Goal: Task Accomplishment & Management: Use online tool/utility

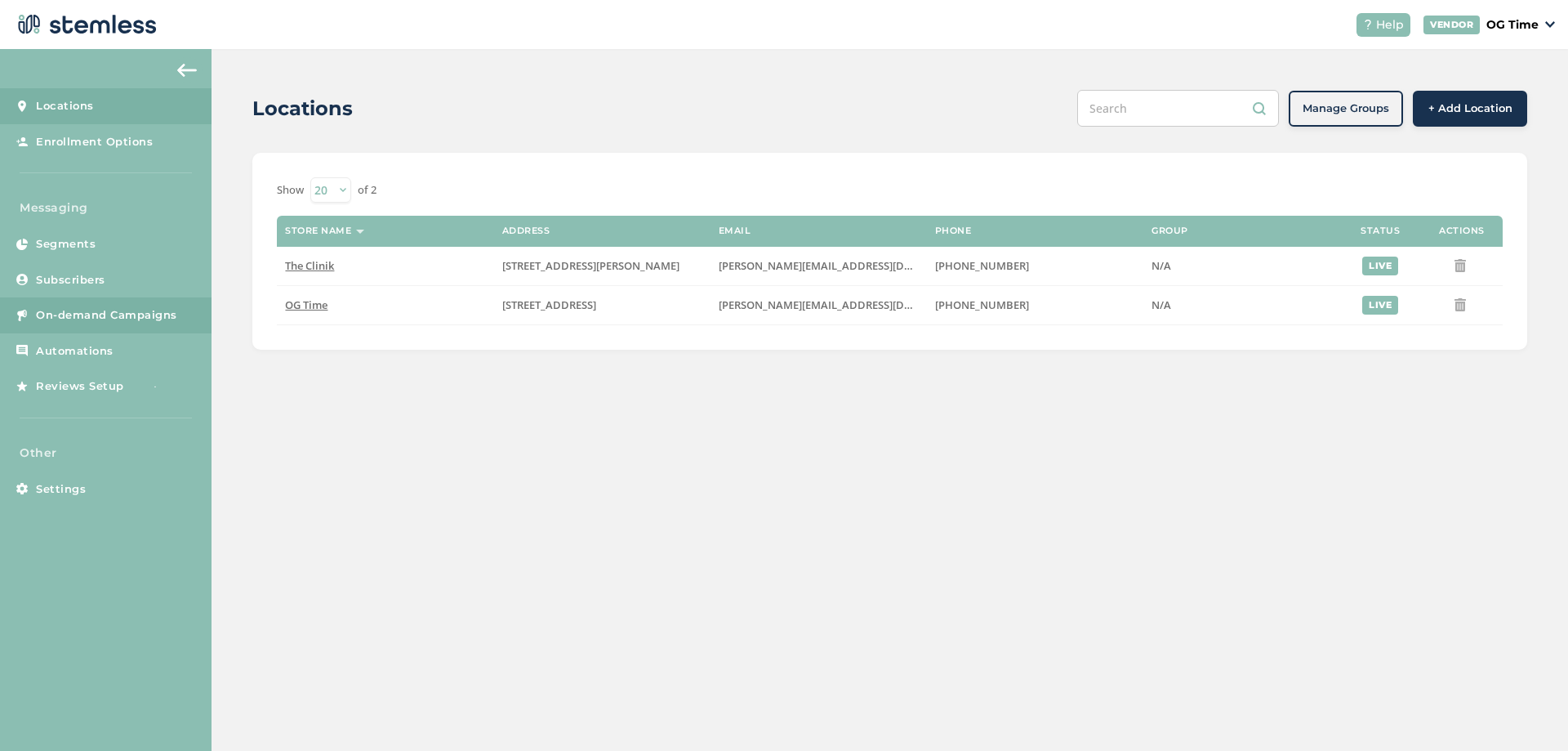
click at [102, 320] on span "On-demand Campaigns" at bounding box center [106, 315] width 141 height 16
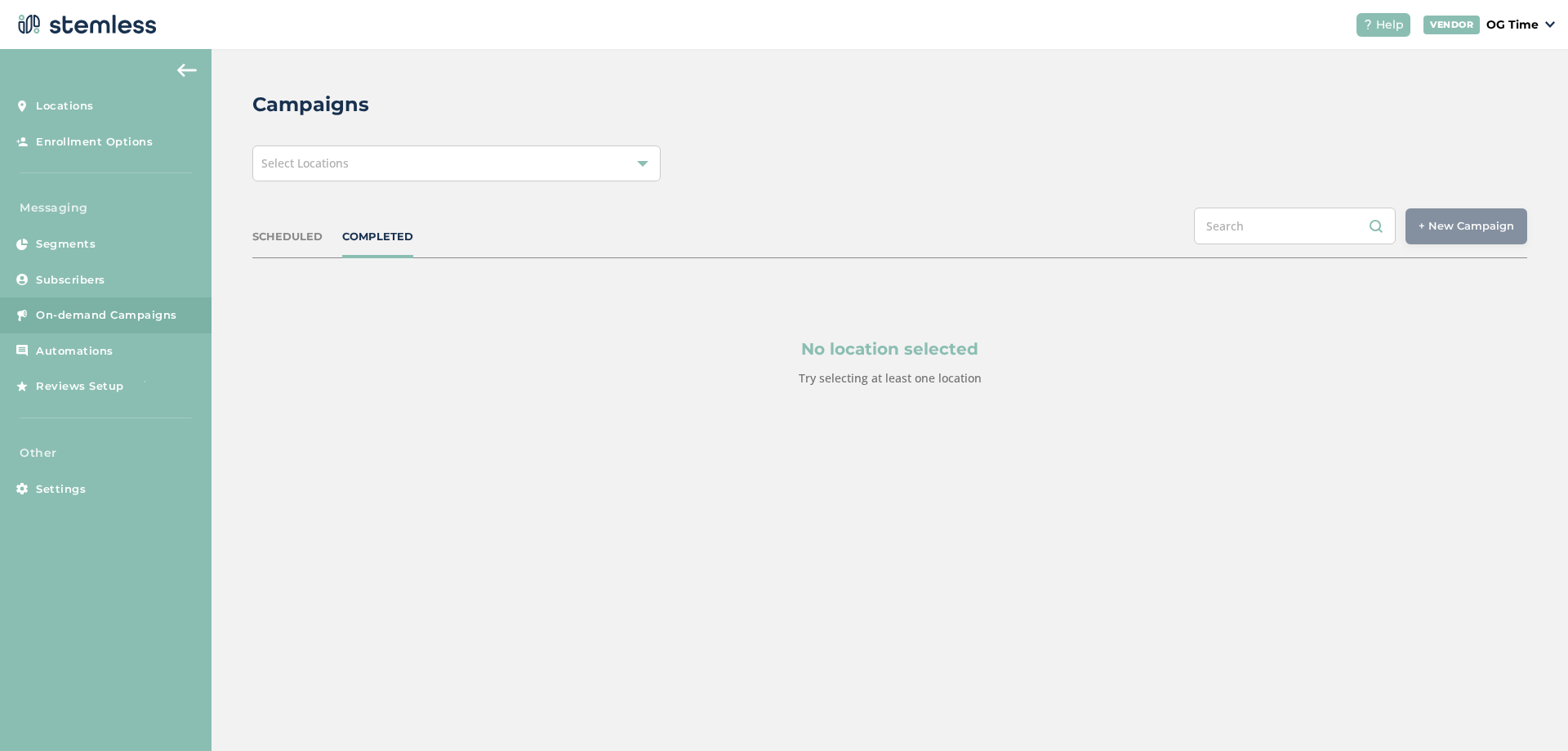
click at [491, 177] on div "Select Locations" at bounding box center [456, 164] width 408 height 36
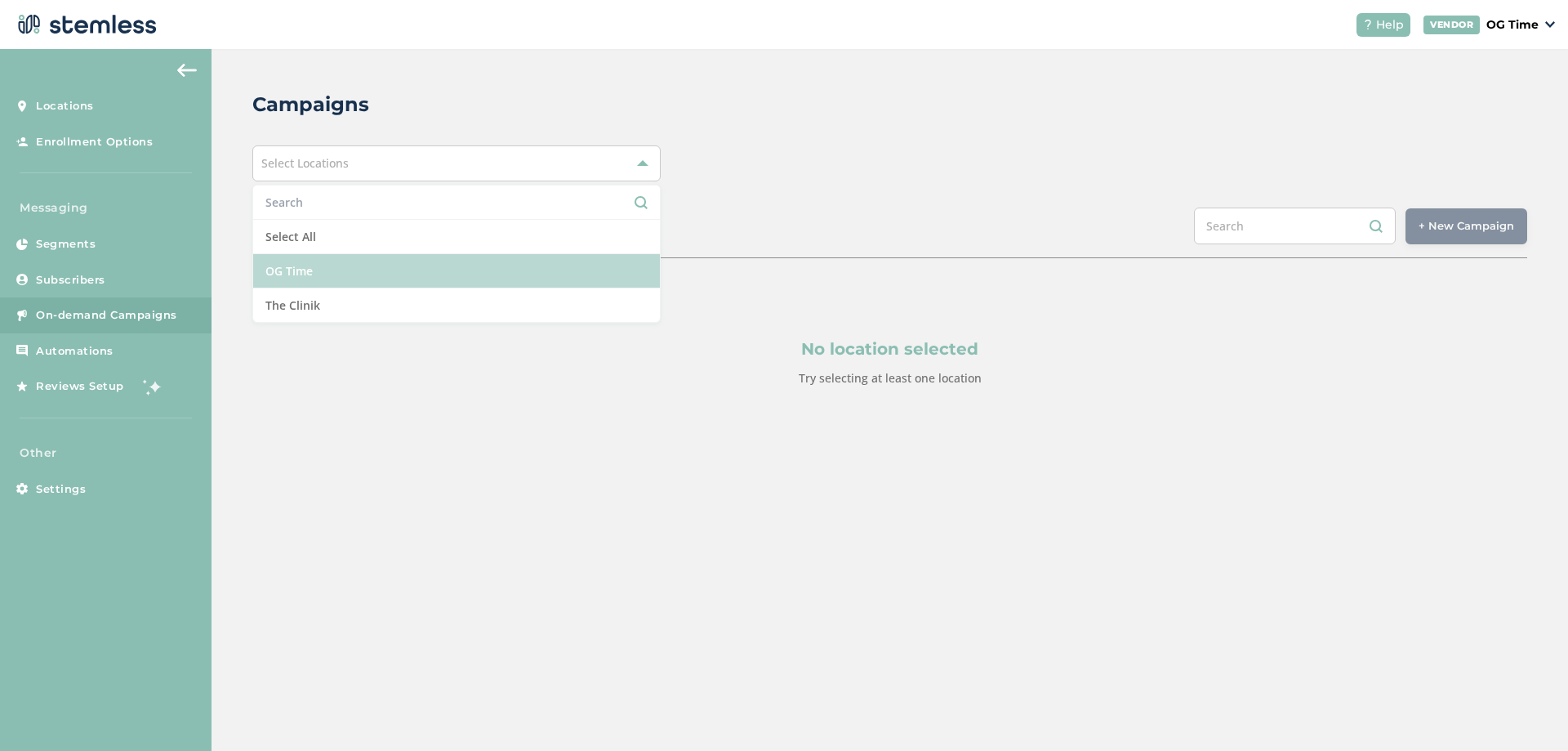
click at [363, 277] on li "OG Time" at bounding box center [456, 271] width 406 height 34
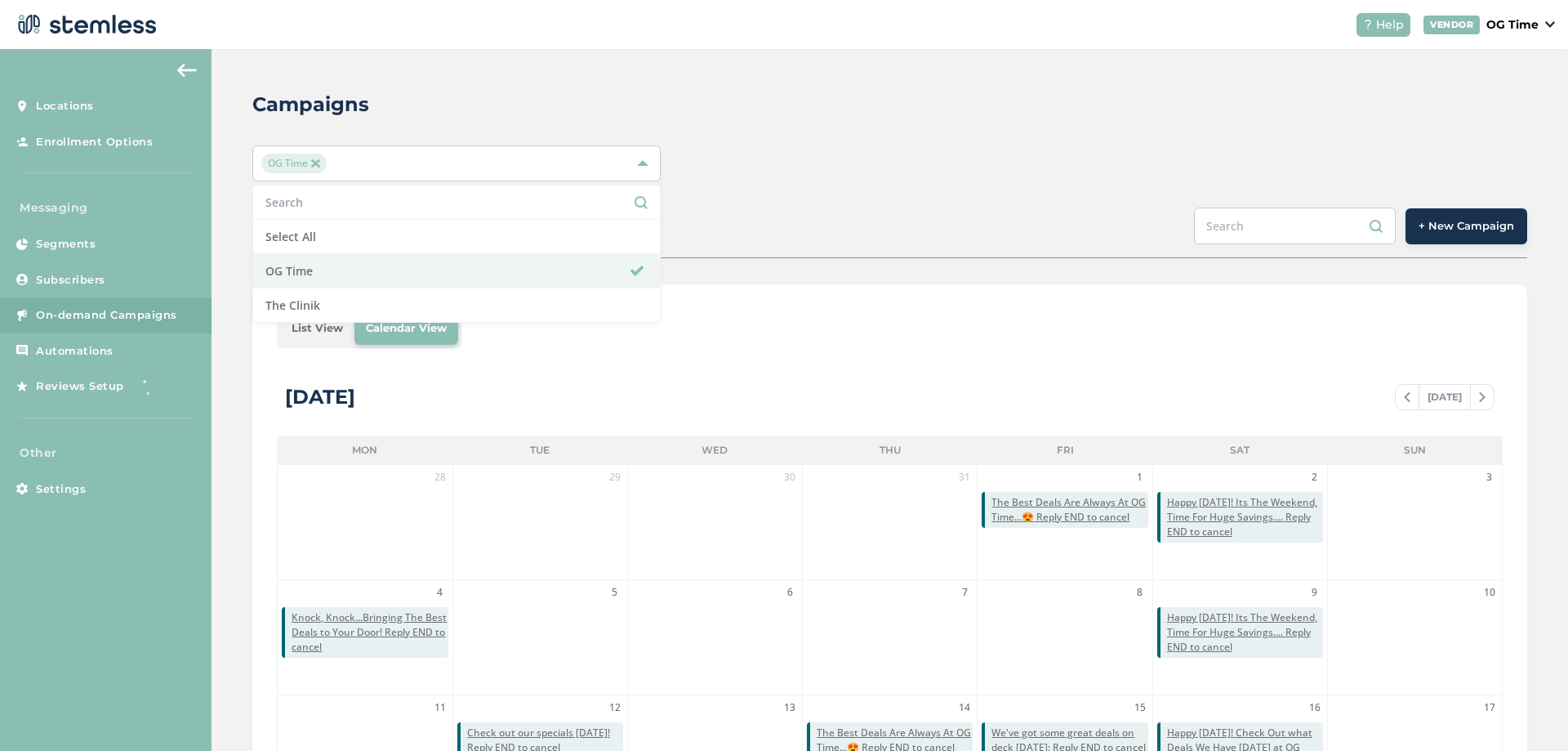
click at [824, 151] on div "OG Time Select All OG Time The Clinik" at bounding box center [890, 164] width 1275 height 36
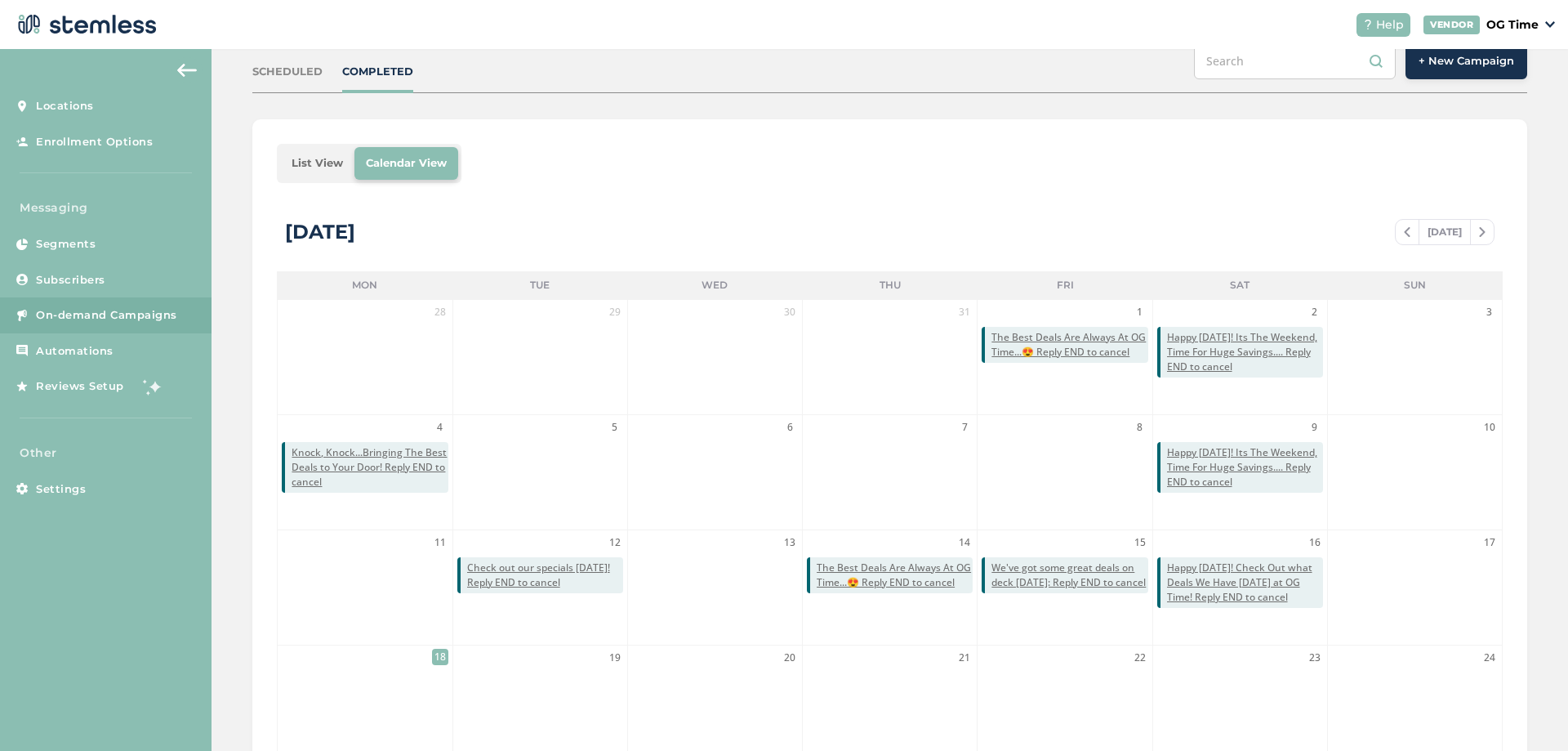
scroll to position [192, 0]
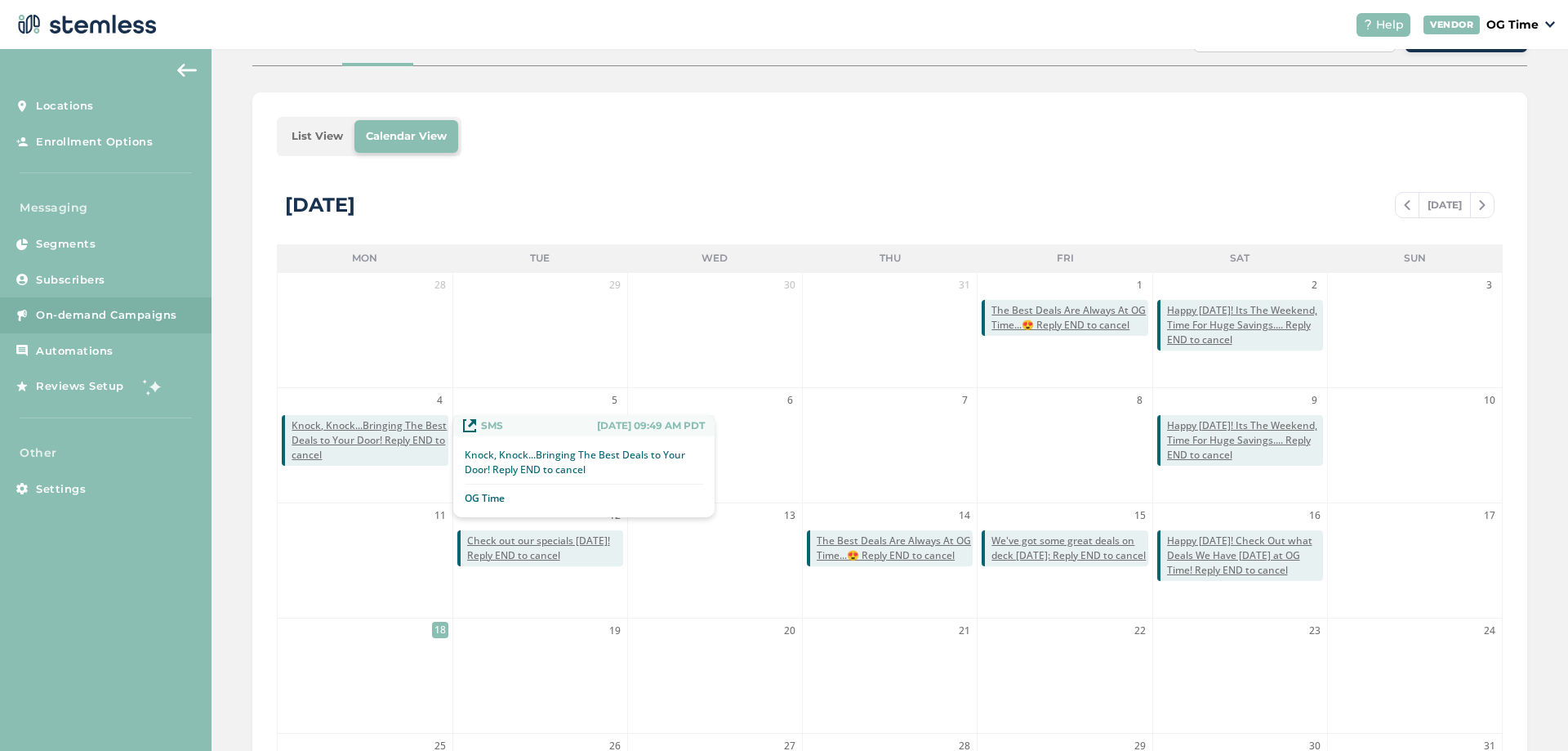
click at [404, 432] on span "Knock, Knock...Bringing The Best Deals to Your Door! Reply END to cancel" at bounding box center [370, 440] width 156 height 44
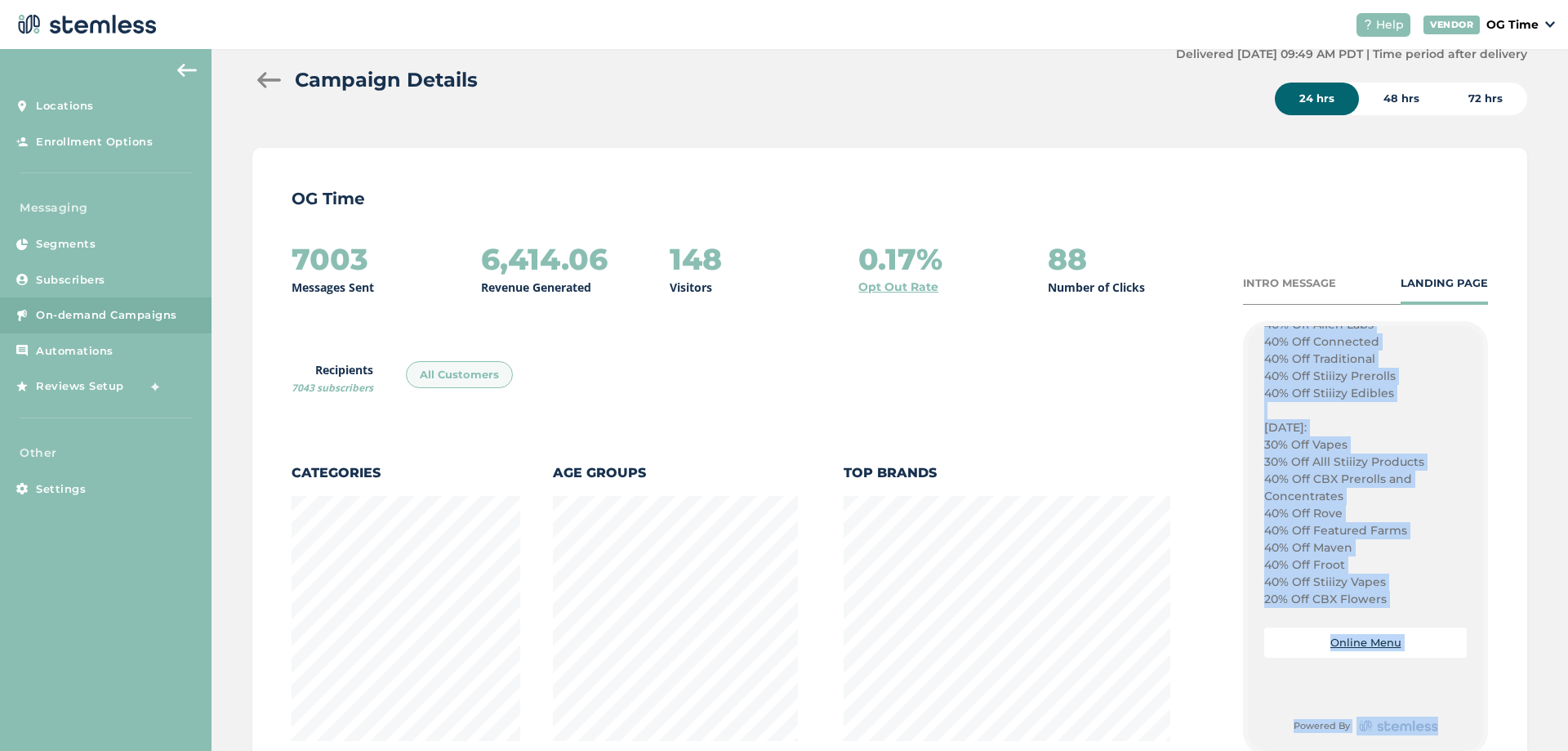
scroll to position [124, 0]
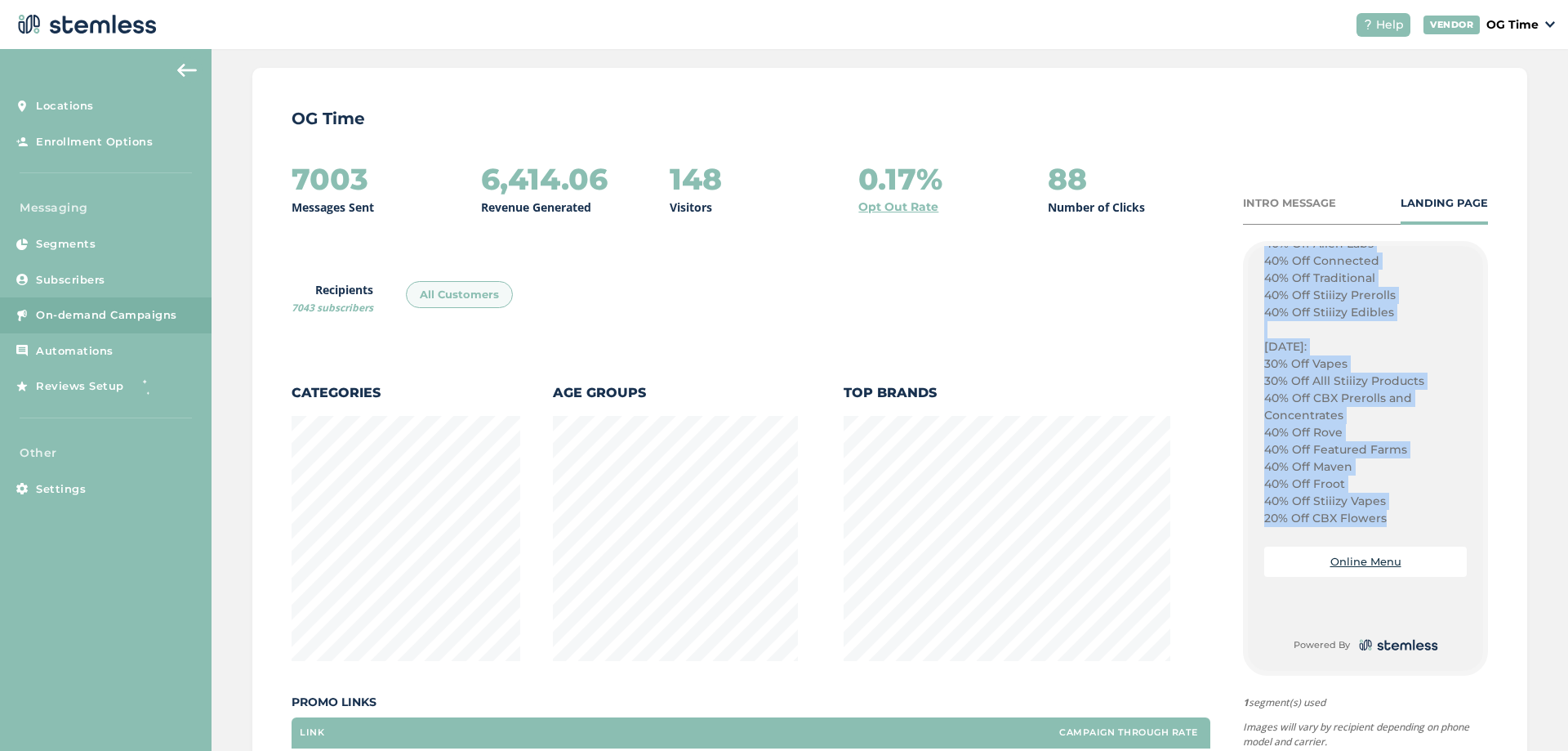
drag, startPoint x: 1258, startPoint y: 487, endPoint x: 1388, endPoint y: 517, distance: 133.4
click at [1388, 517] on div "Happy [DATE] [US_STATE]! We Have A Week Full of Deals! Head Over to OG Time [DA…" at bounding box center [1365, 46] width 202 height 961
copy div "Happy [DATE] [US_STATE]! We Have A Week Full of Deals! Head Over to OG Time [DA…"
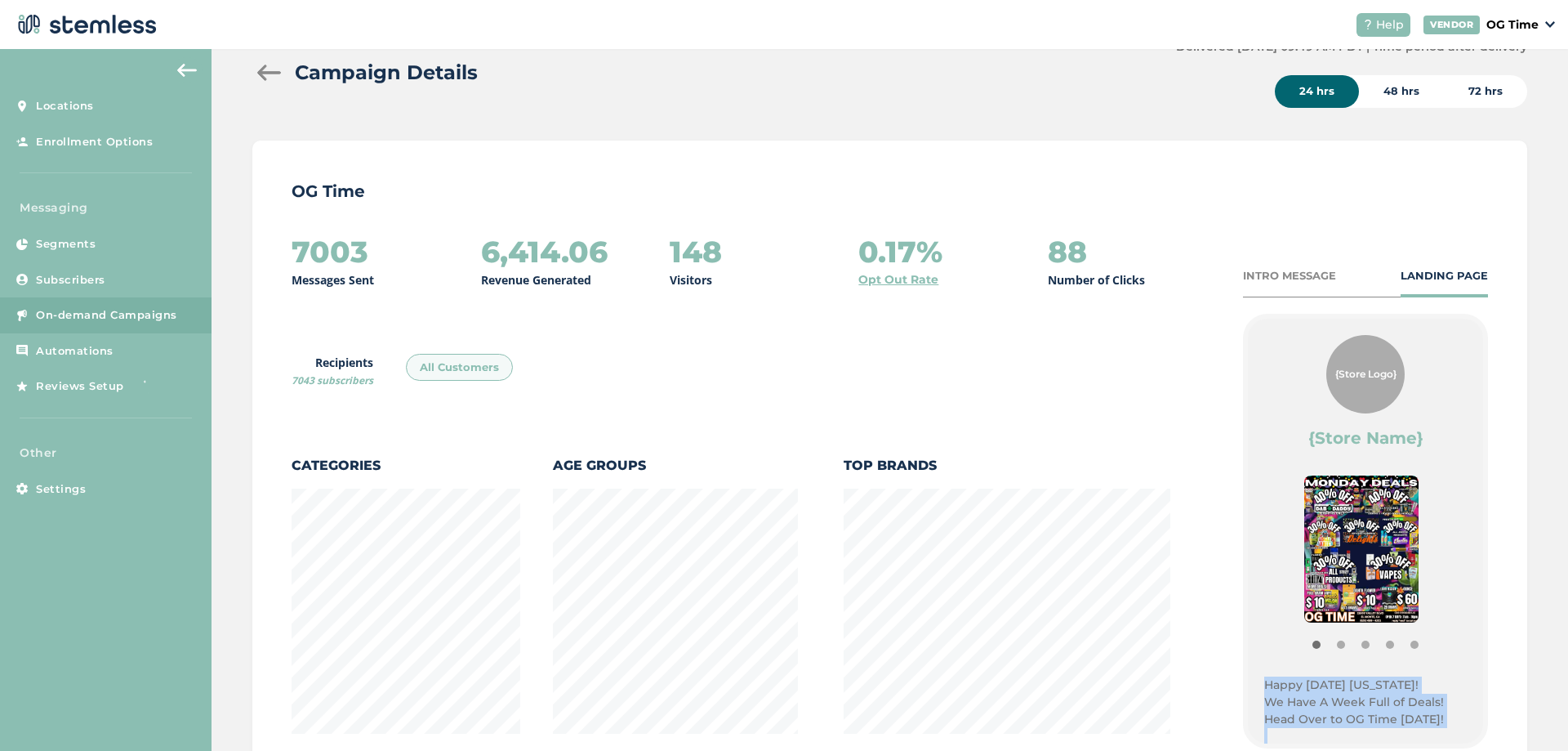
scroll to position [0, 0]
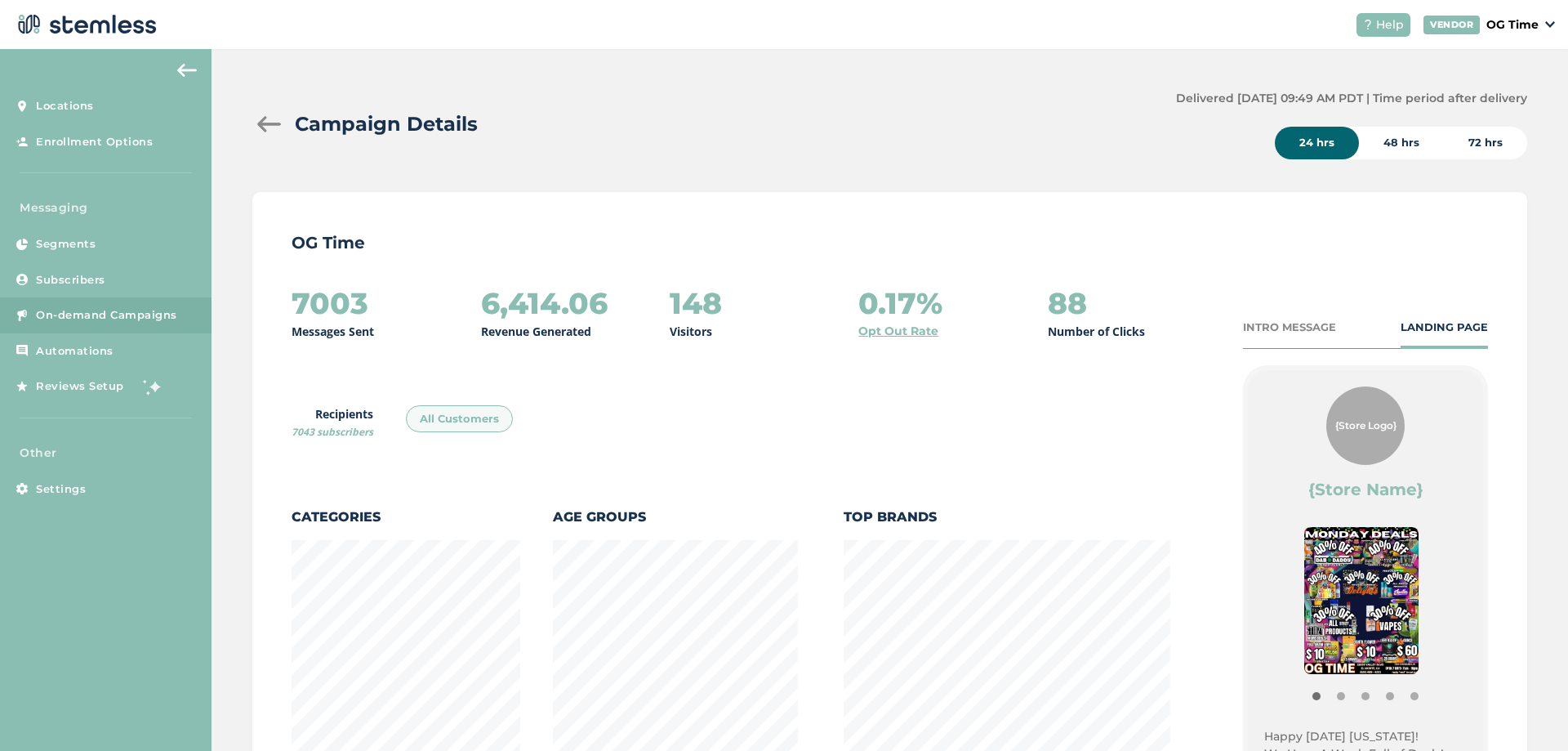
click at [266, 123] on div at bounding box center [268, 123] width 33 height 16
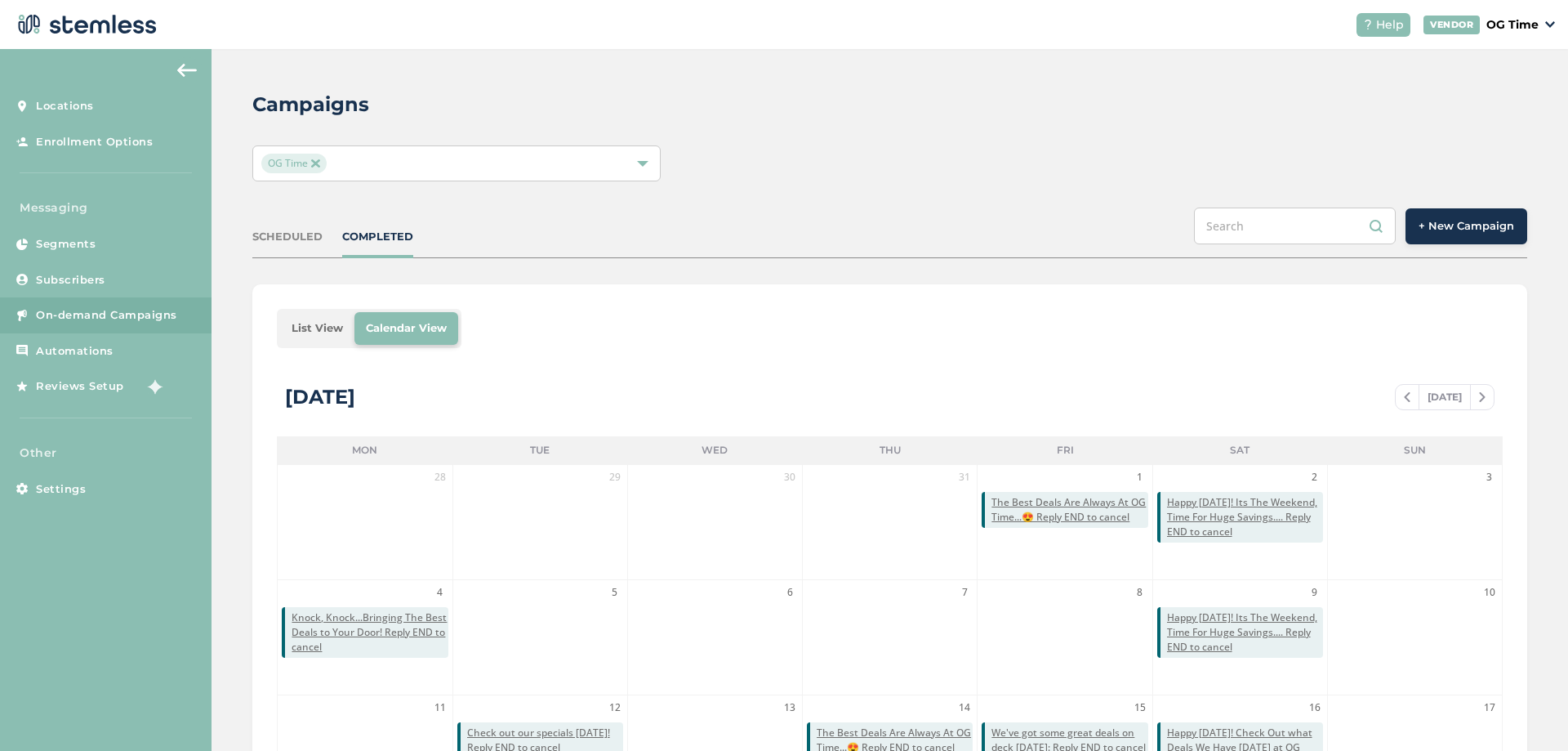
click at [1427, 222] on span "+ New Campaign" at bounding box center [1466, 226] width 96 height 16
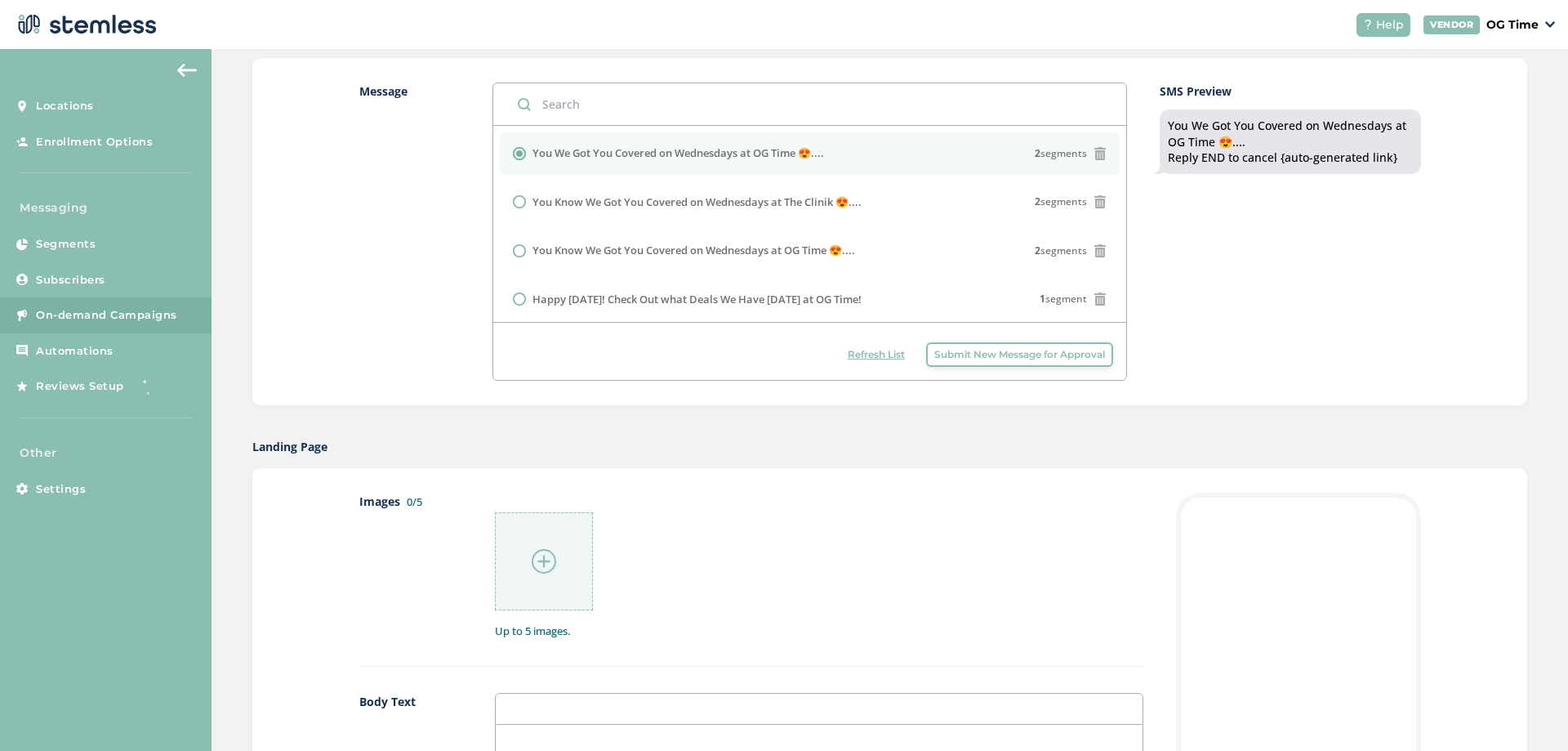
scroll to position [490, 0]
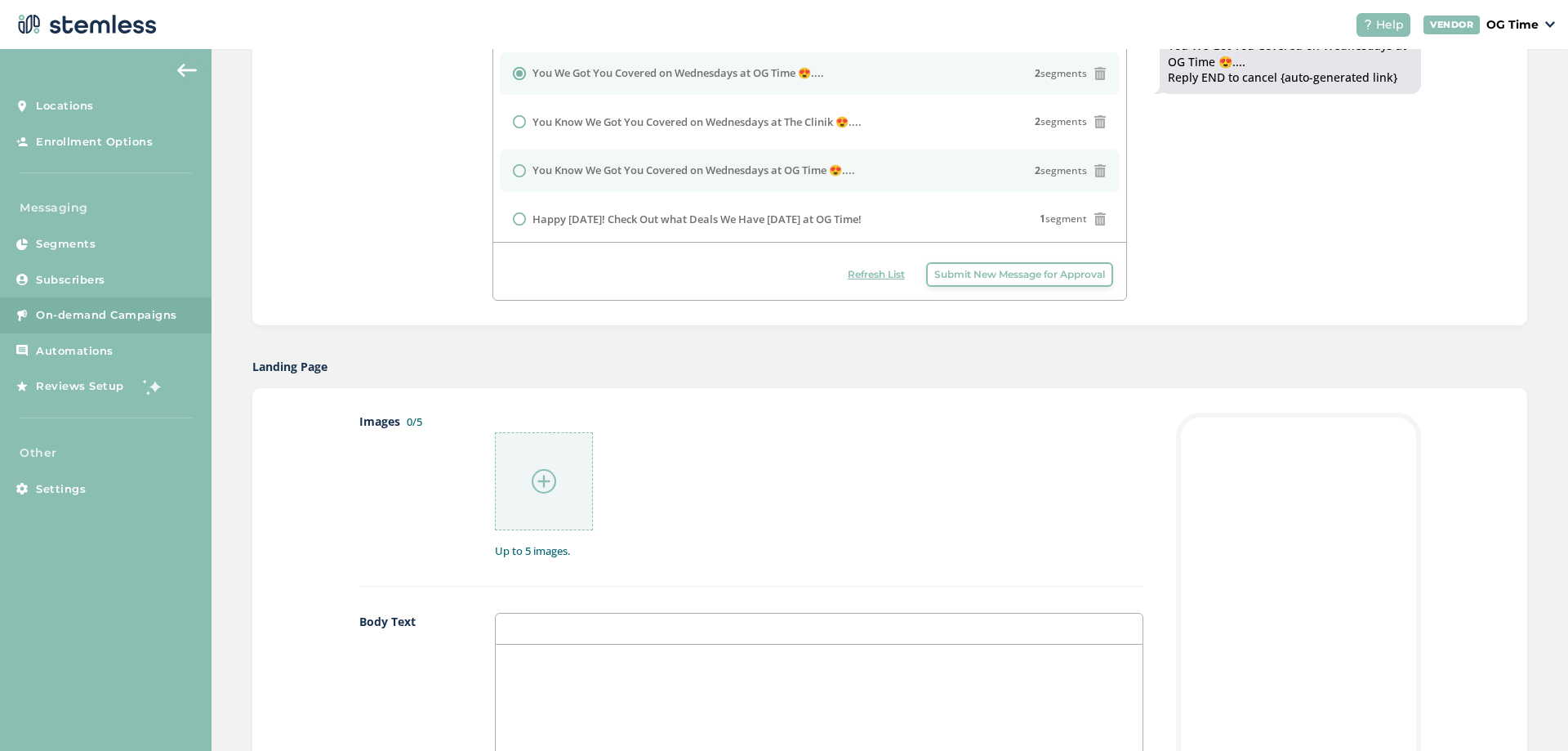
click at [747, 169] on label "You Know We Got You Covered on Wednesdays at OG Time 😍...." at bounding box center [693, 170] width 323 height 16
radio input "false"
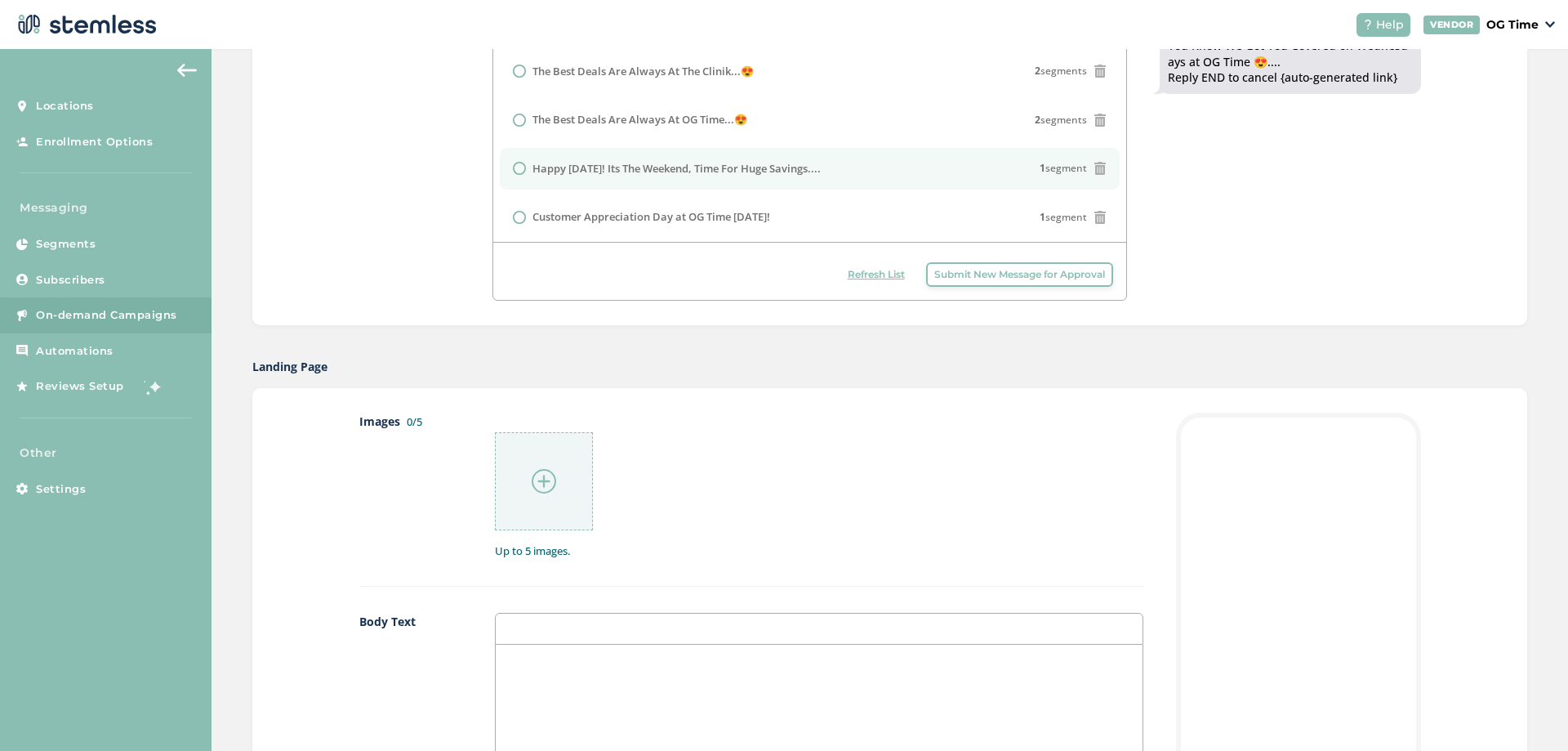
scroll to position [296, 0]
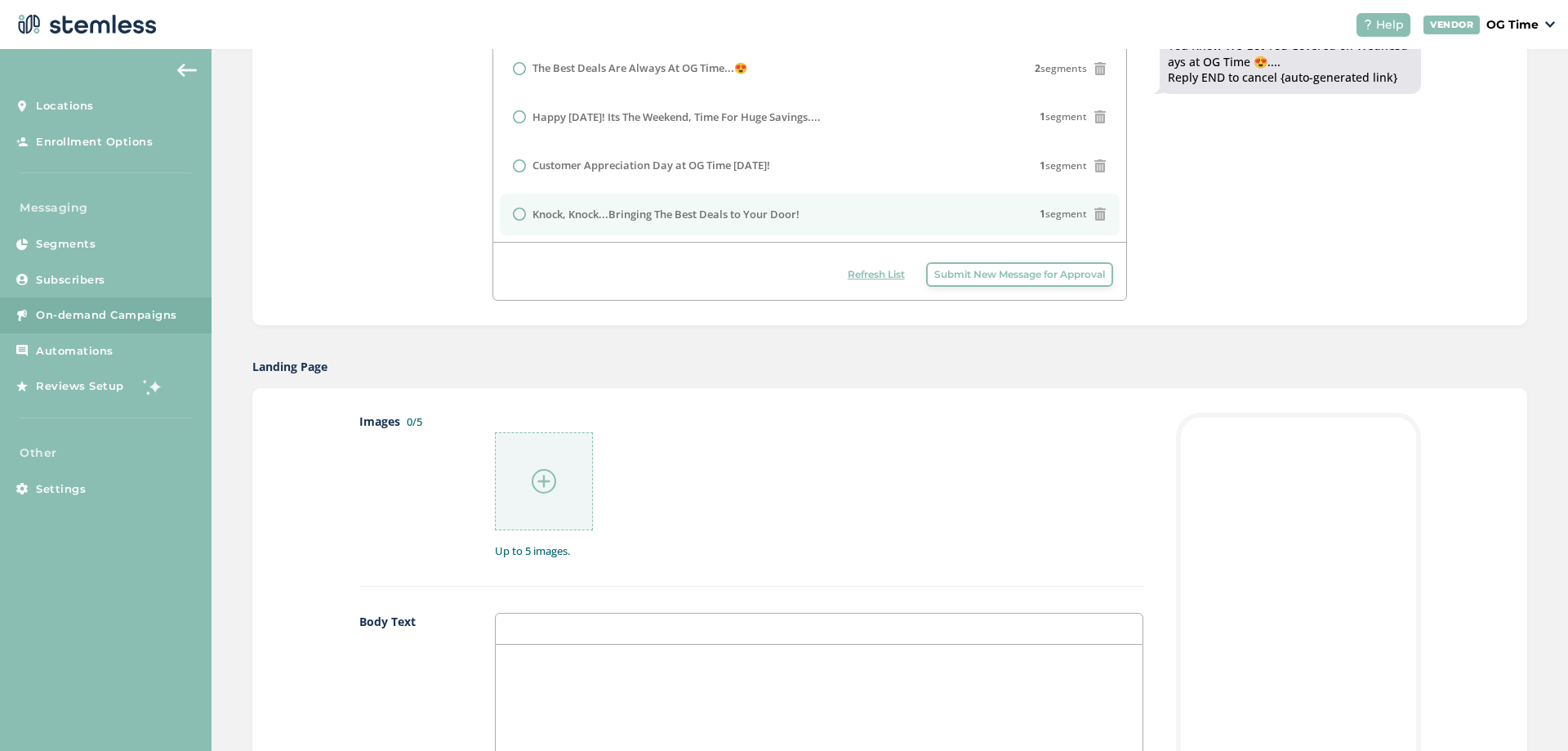
click at [754, 216] on label "Knock, Knock...Bringing The Best Deals to Your Door!" at bounding box center [666, 215] width 267 height 16
radio input "false"
radio input "true"
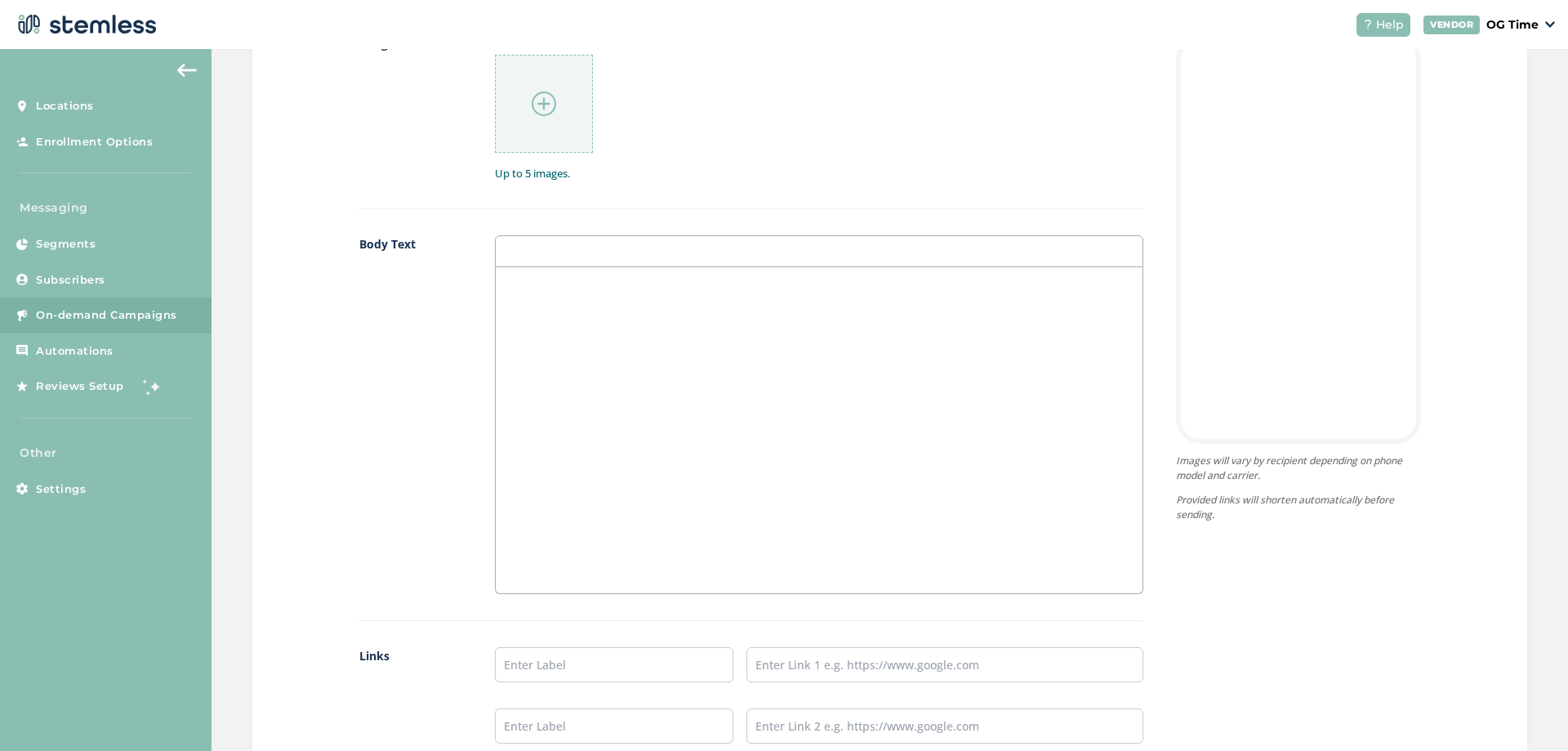
scroll to position [899, 0]
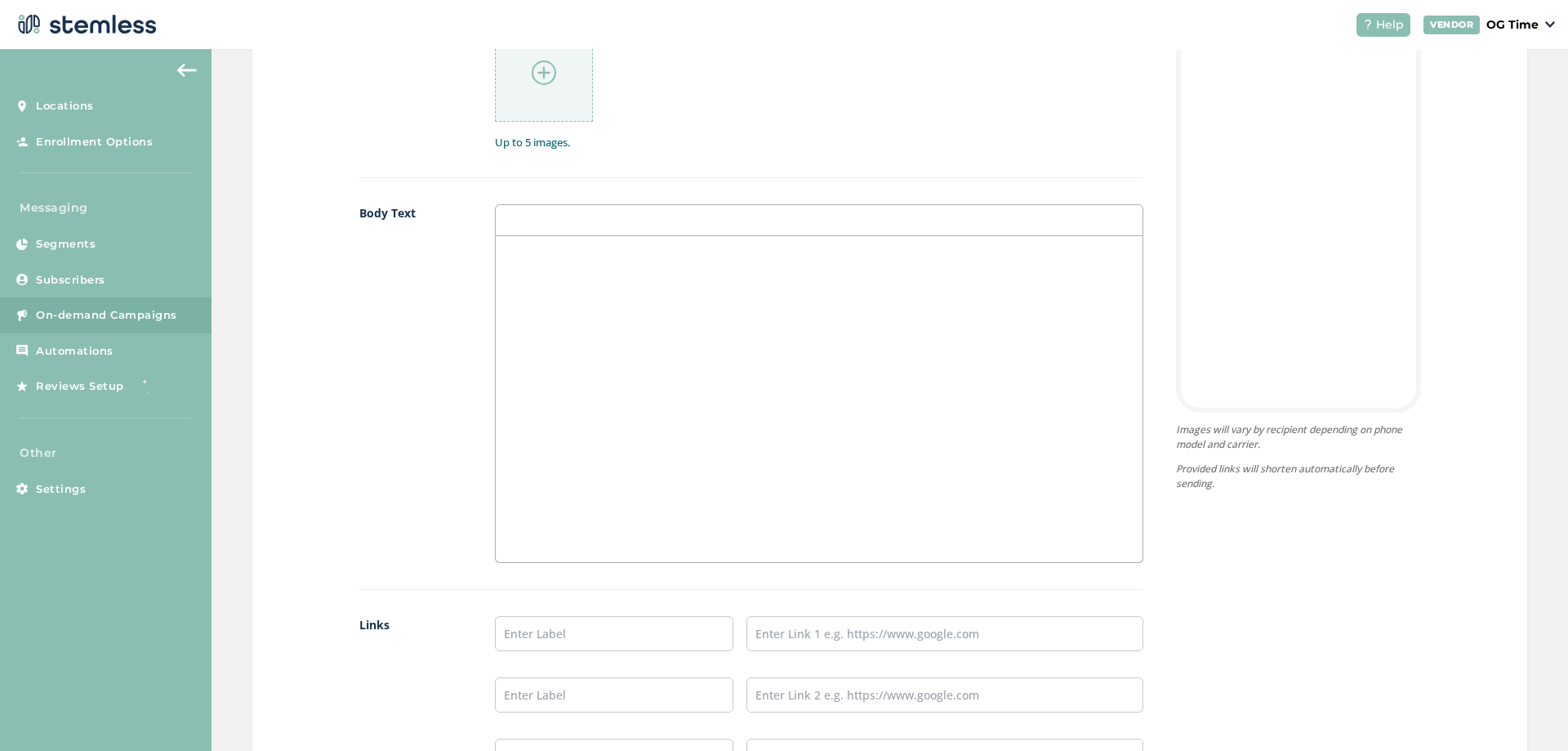
click at [554, 266] on div at bounding box center [818, 399] width 646 height 326
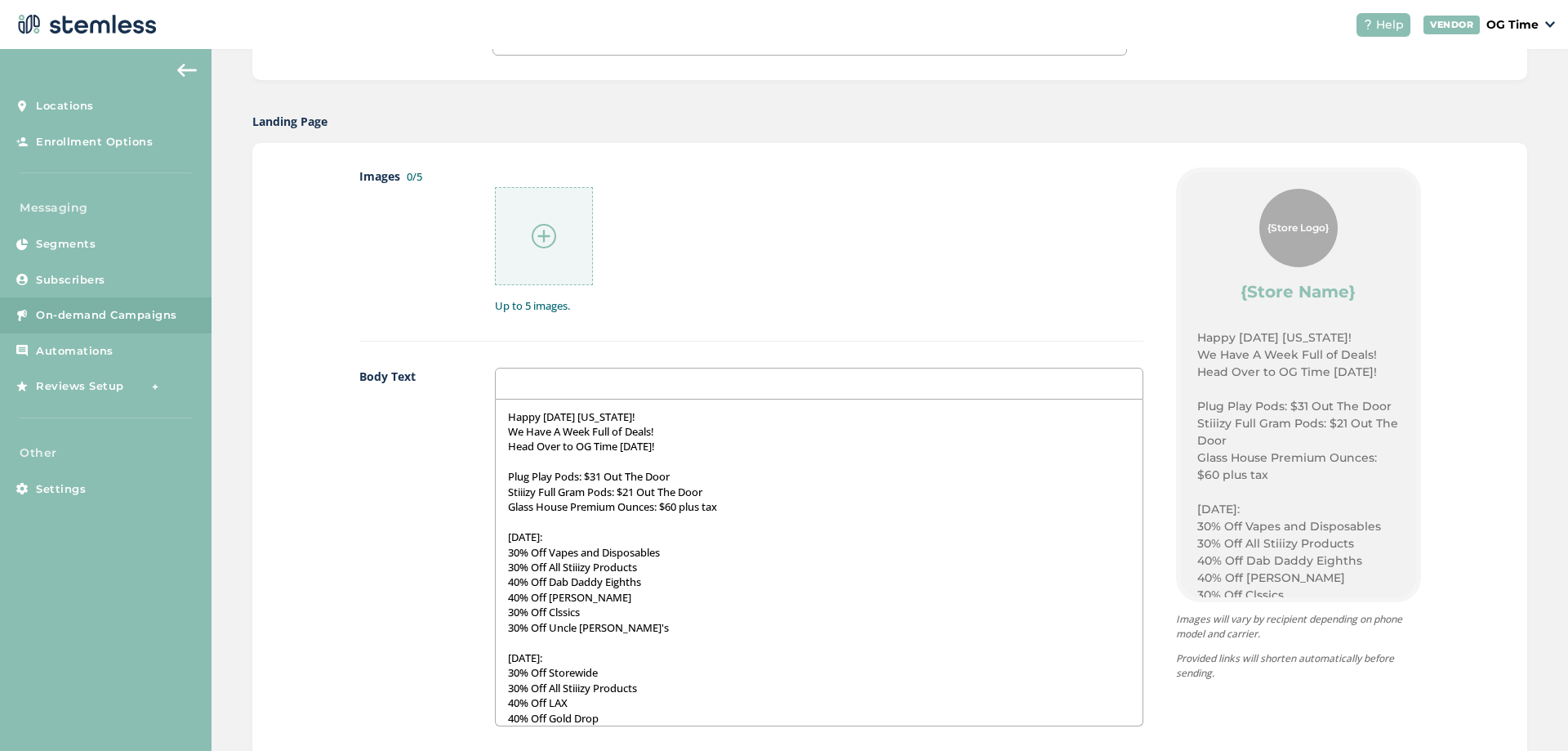
scroll to position [468, 0]
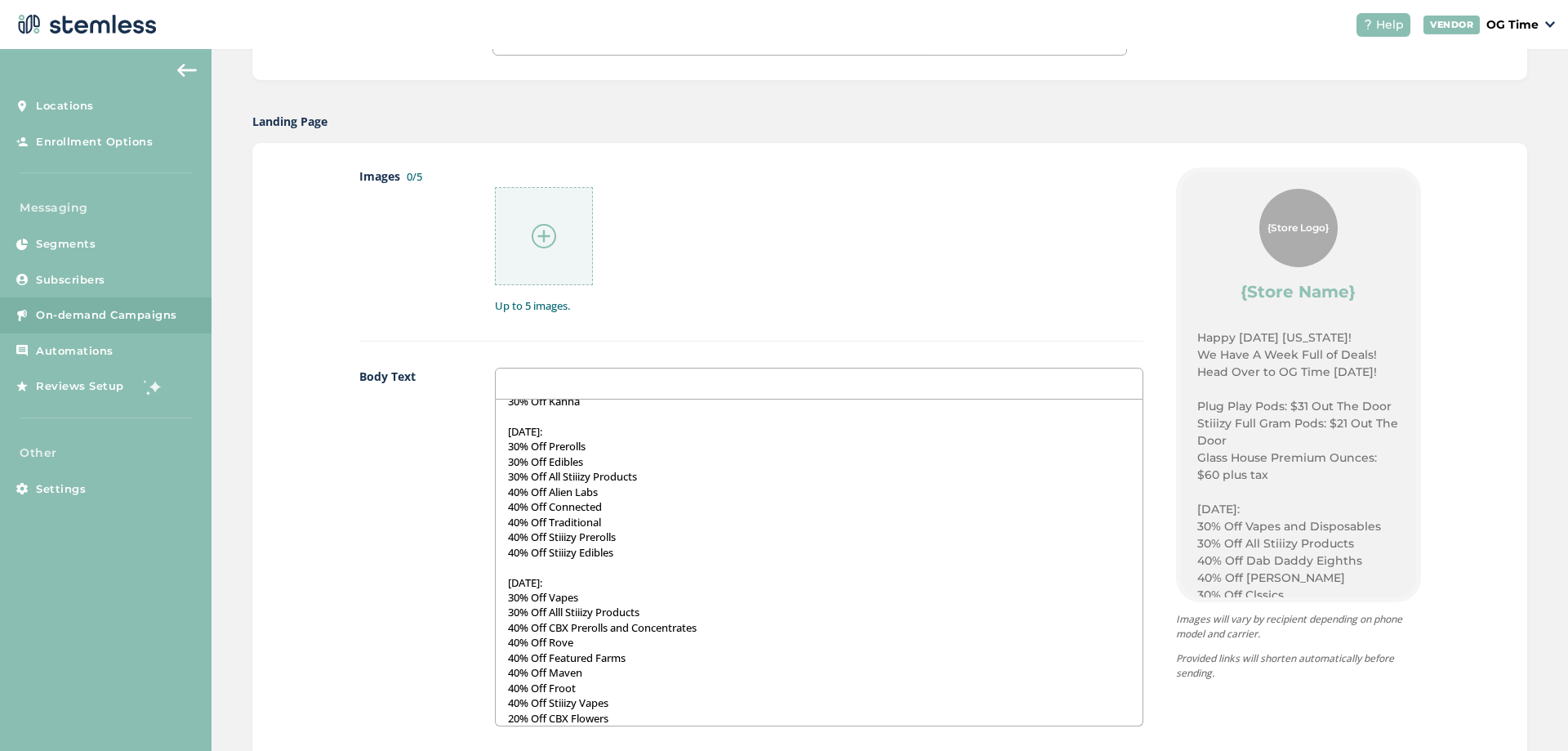
click at [544, 232] on img at bounding box center [544, 236] width 24 height 24
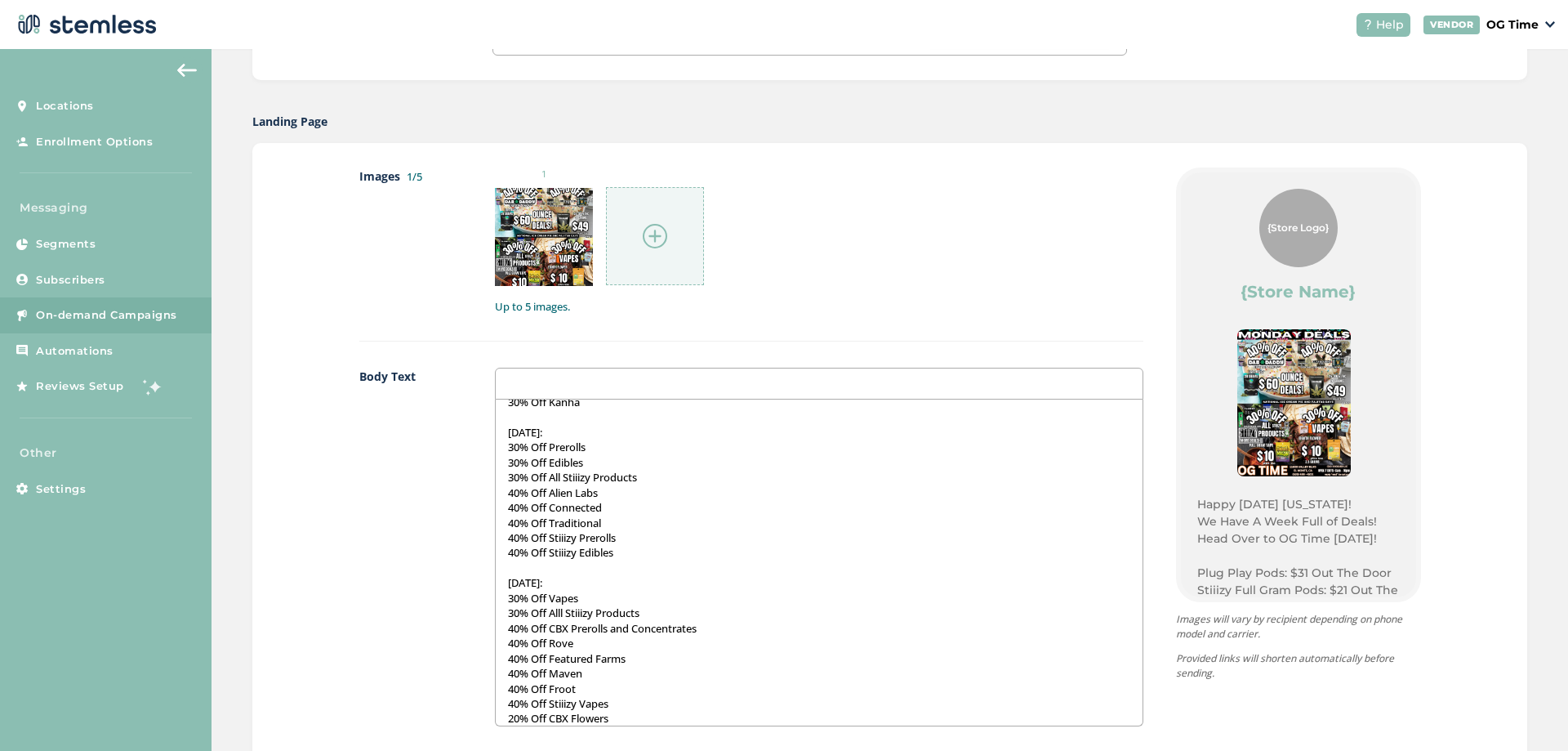
scroll to position [0, 0]
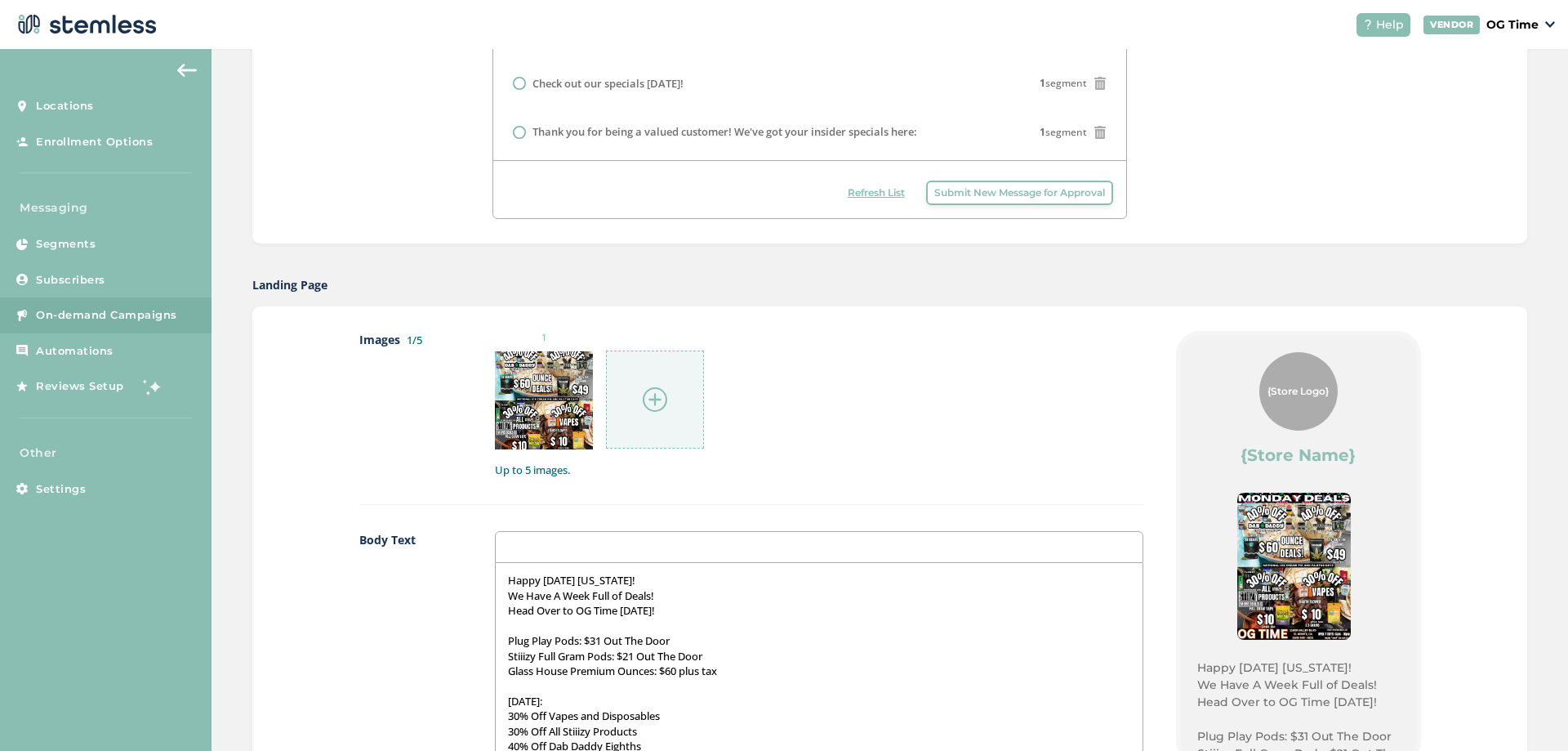
click at [642, 403] on img at bounding box center [655, 400] width 24 height 24
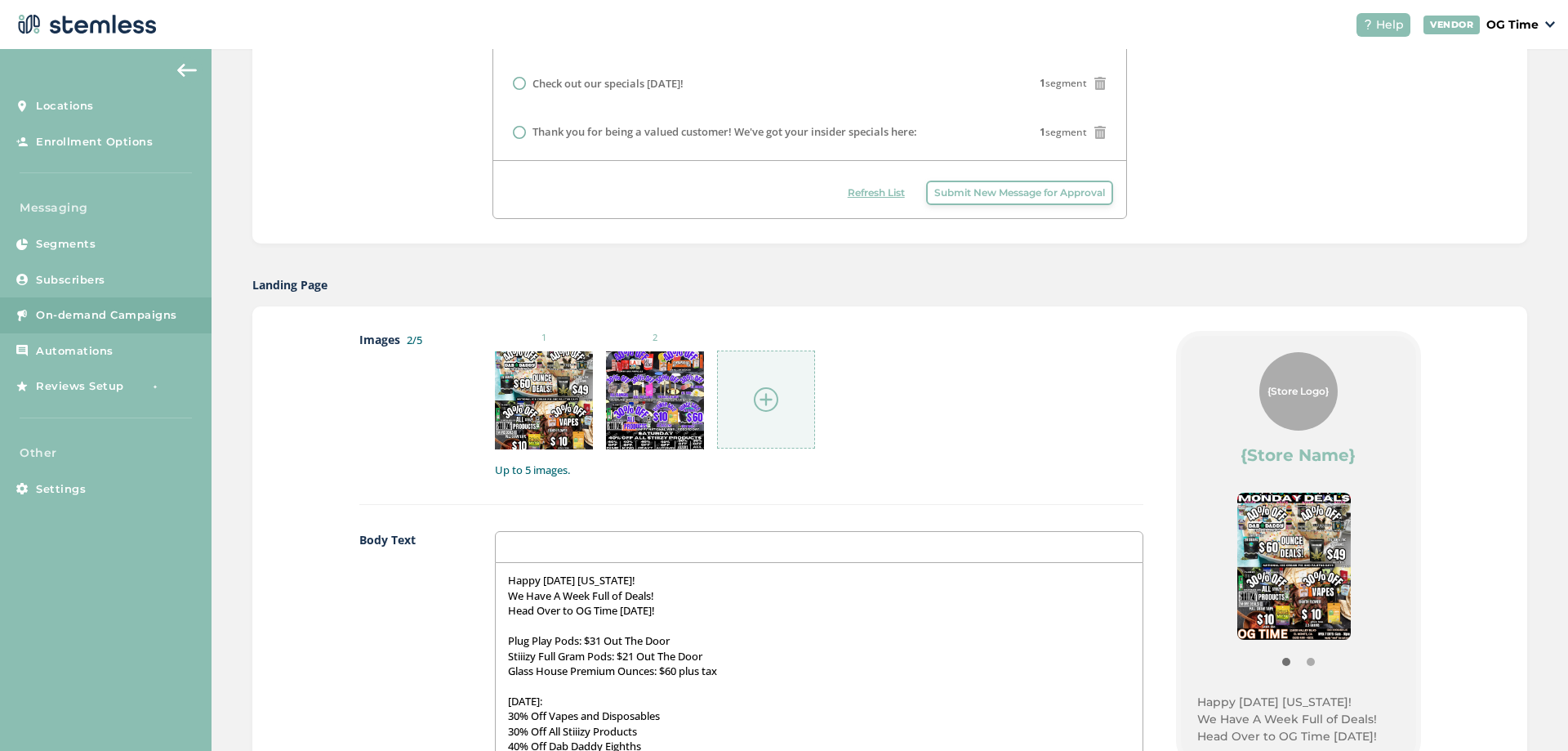
click at [775, 395] on div at bounding box center [766, 400] width 98 height 98
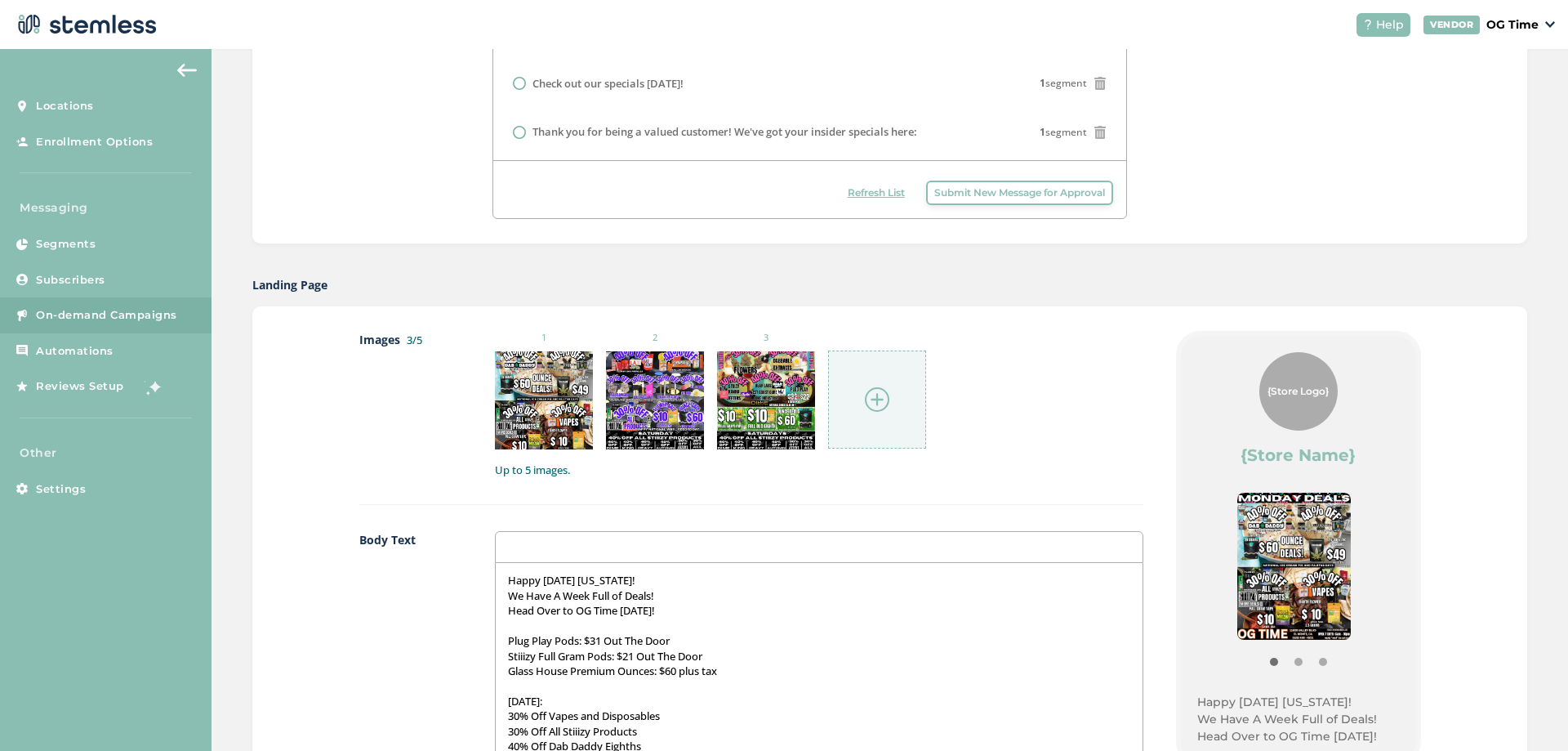
click at [882, 401] on img at bounding box center [878, 400] width 24 height 24
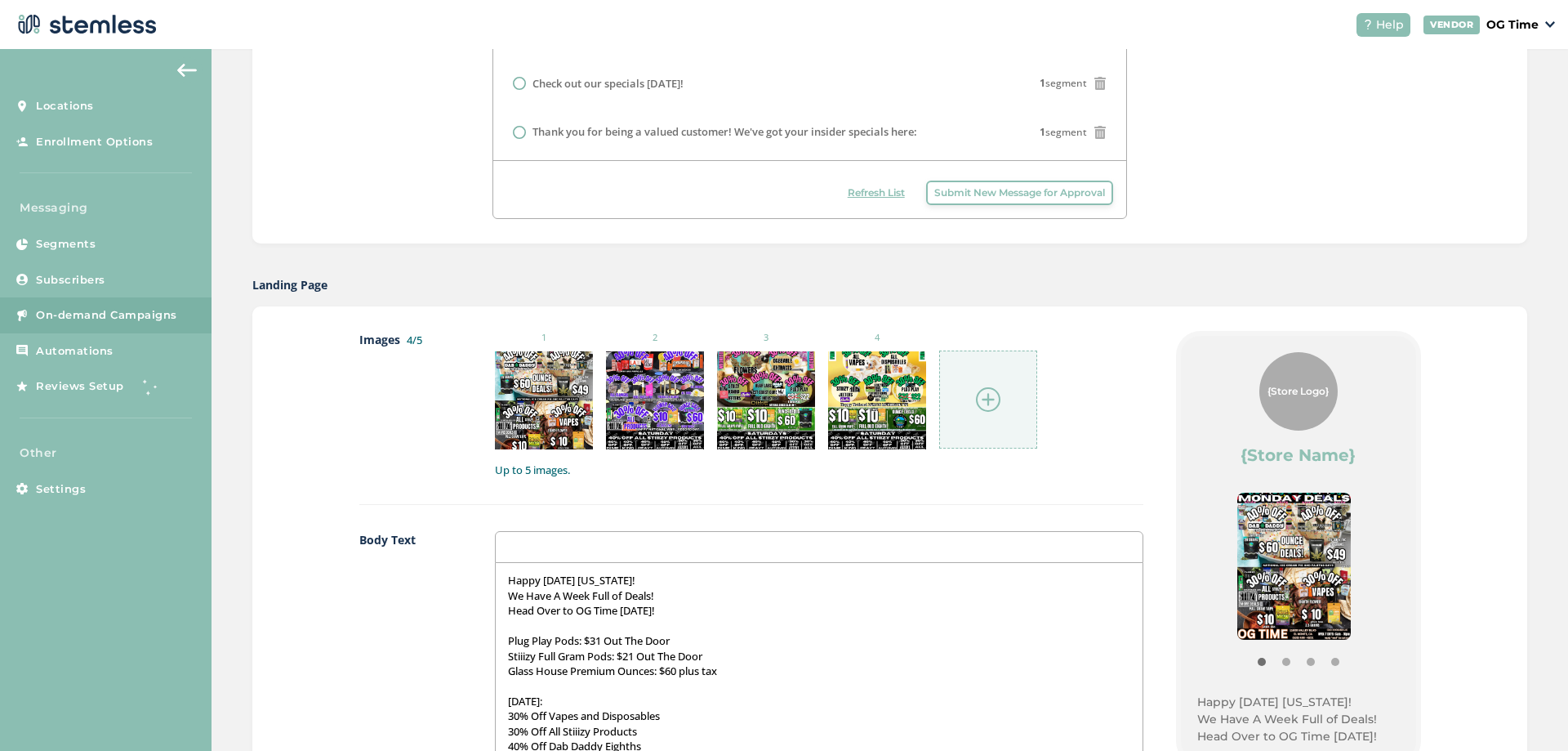
click at [979, 394] on img at bounding box center [989, 400] width 24 height 24
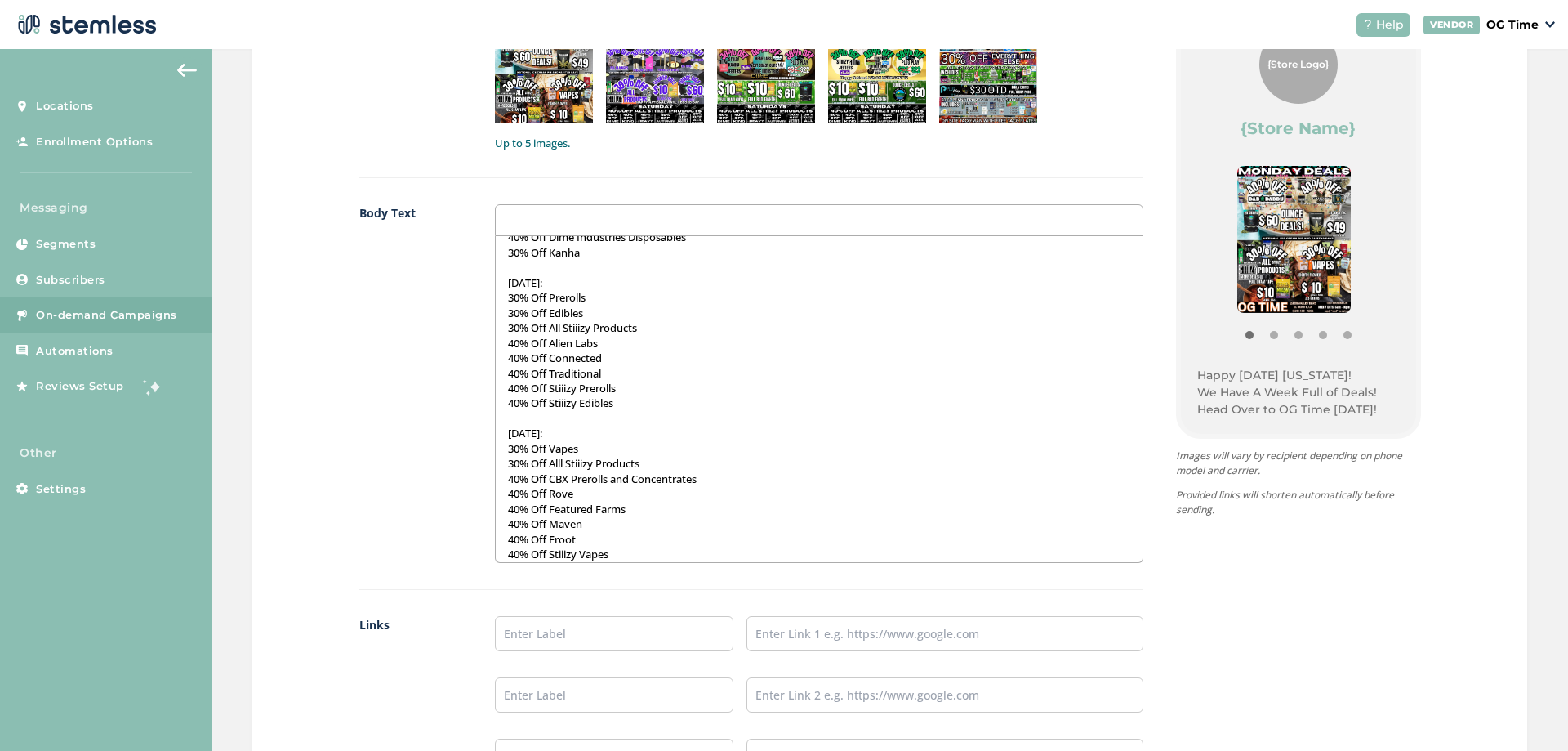
scroll to position [478, 0]
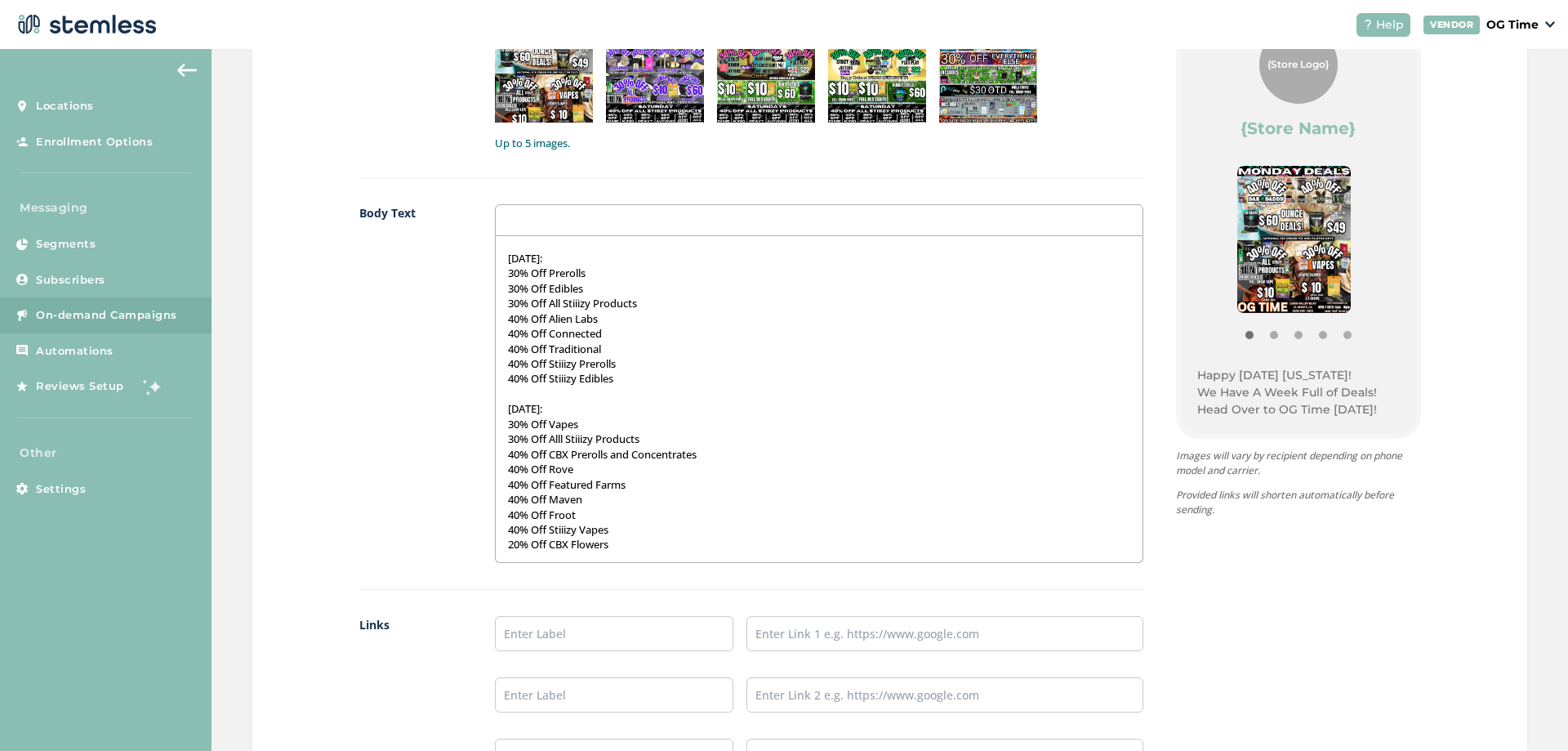
click at [597, 615] on div "Images 5/5 1 2 3 4 5 Up to 5 images. Body Text Happy [DATE] [US_STATE]! We Have…" at bounding box center [752, 402] width 784 height 796
click at [597, 625] on input "text" at bounding box center [614, 633] width 239 height 35
type input "Online Menu"
click at [785, 631] on input "text" at bounding box center [945, 633] width 397 height 35
type input "[URL][DOMAIN_NAME]"
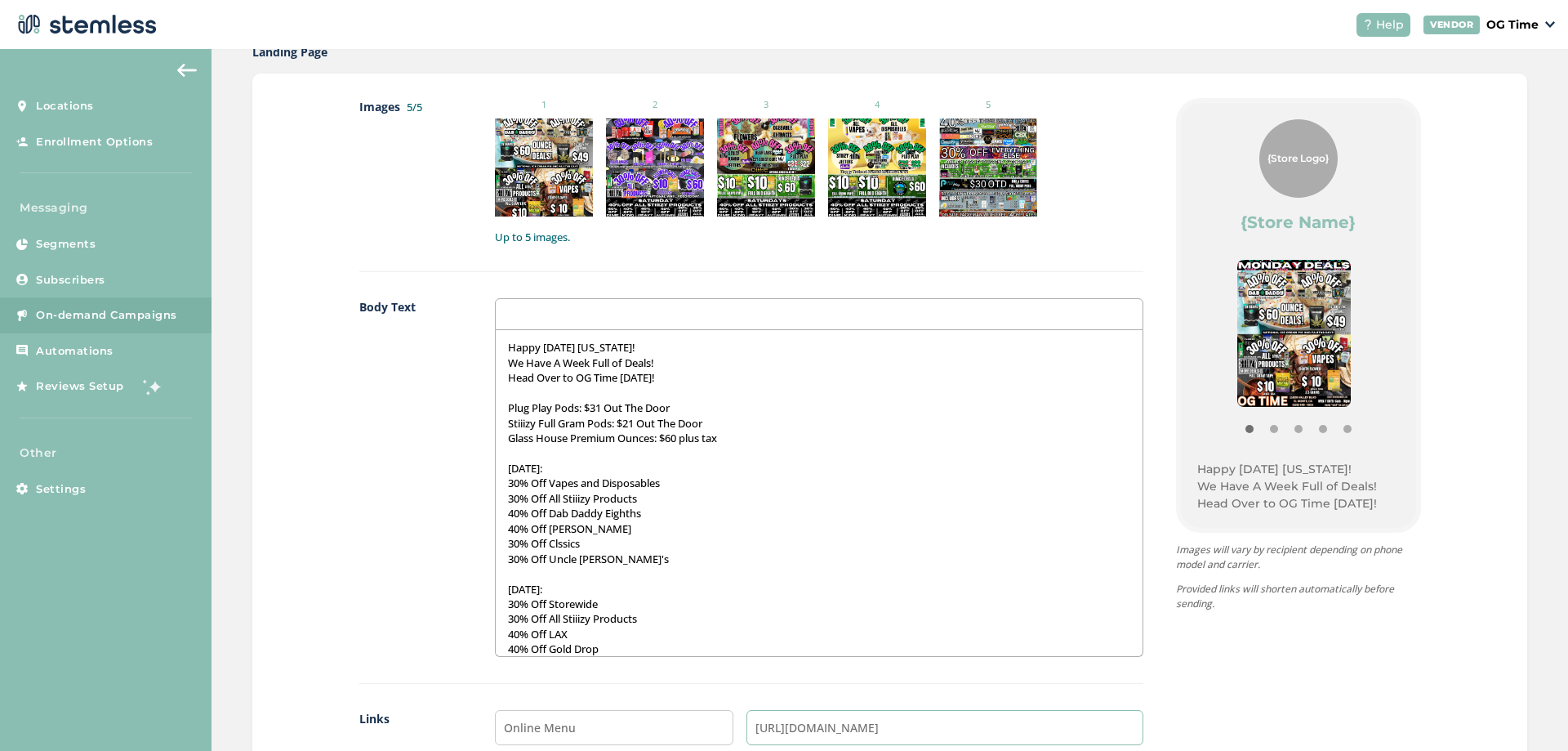
scroll to position [654, 0]
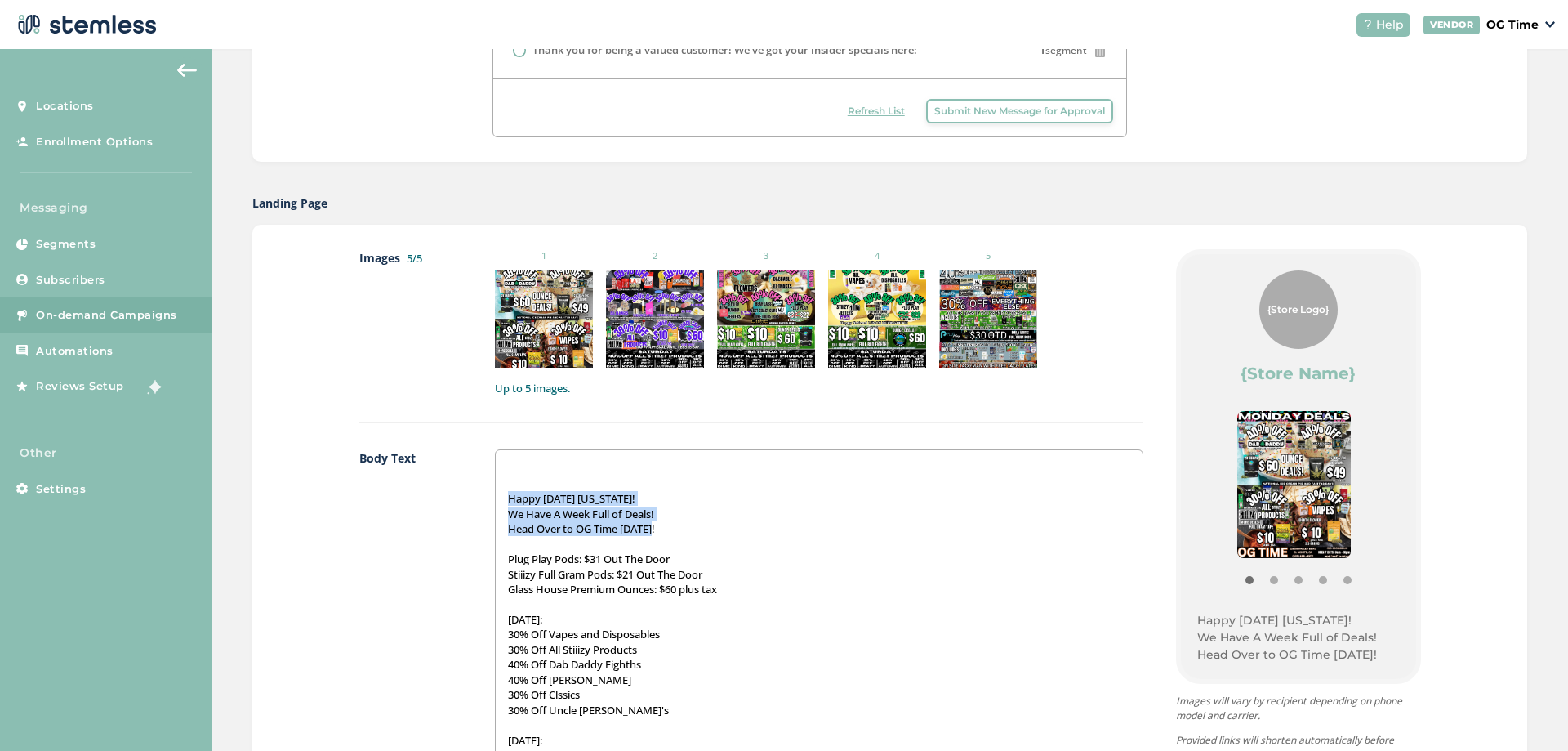
drag, startPoint x: 660, startPoint y: 534, endPoint x: 505, endPoint y: 496, distance: 159.6
click at [505, 496] on div "Happy [DATE] [US_STATE]! We Have A Week Full of Deals! Head Over to OG Time [DA…" at bounding box center [818, 644] width 646 height 326
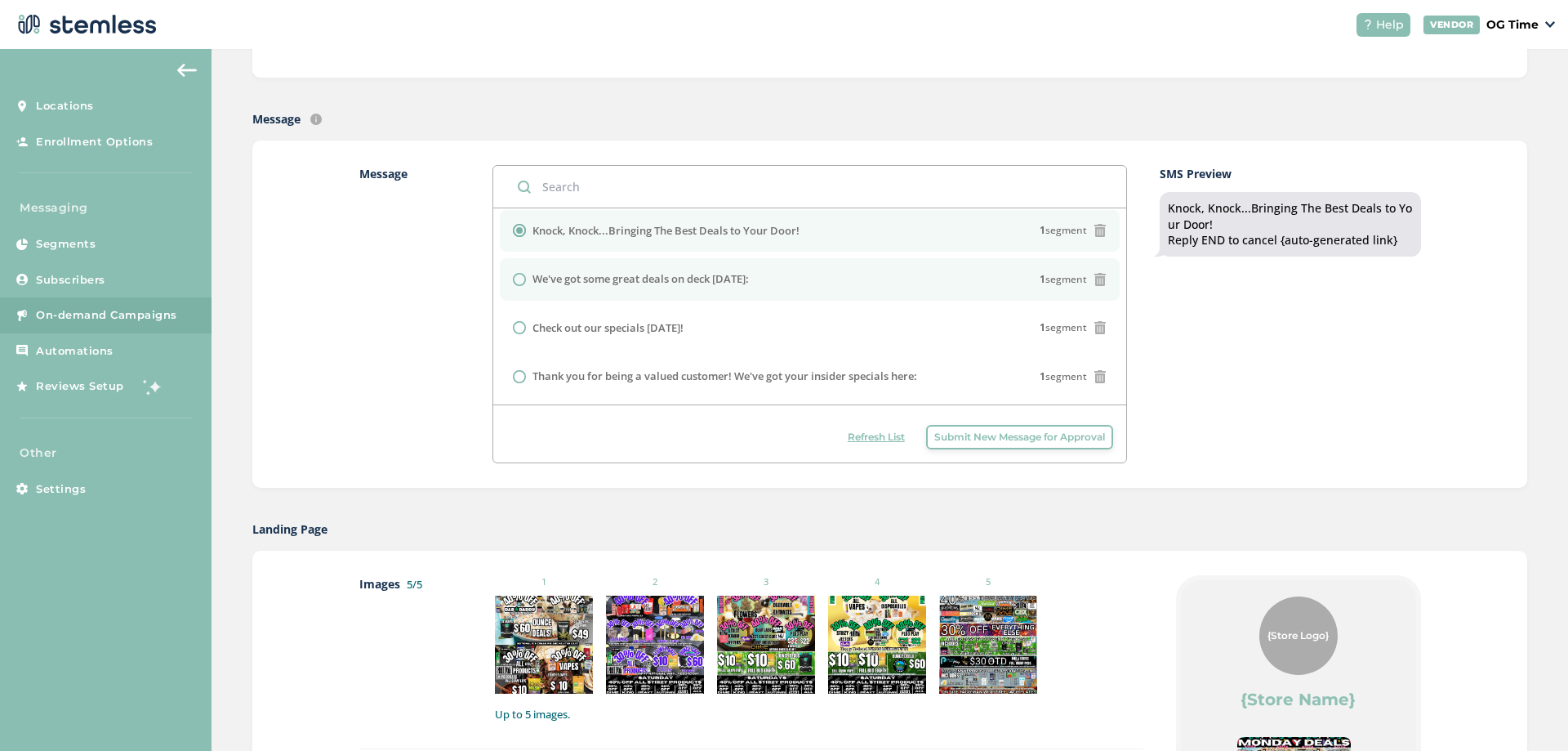
scroll to position [164, 0]
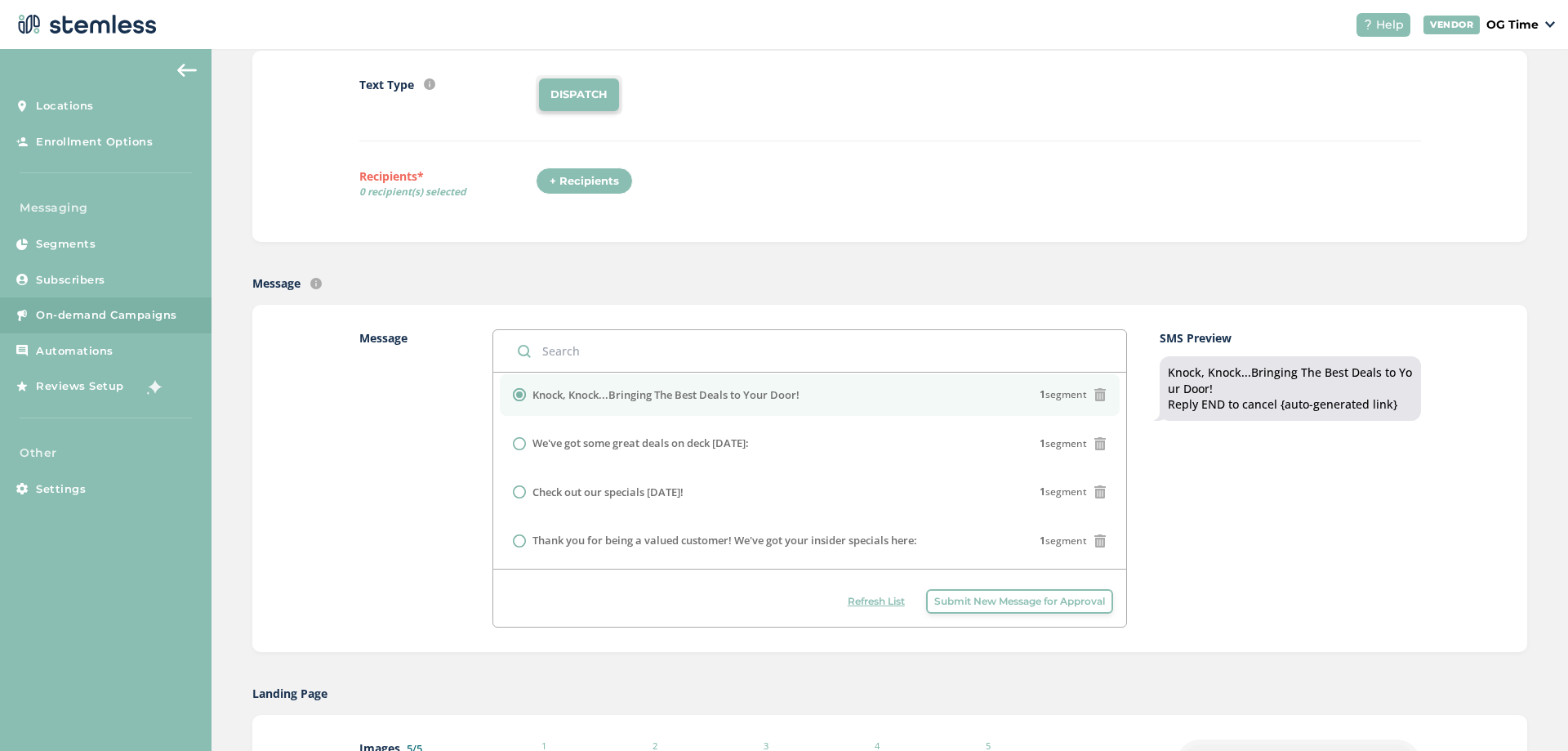
click at [591, 188] on div "+ Recipients" at bounding box center [584, 182] width 97 height 28
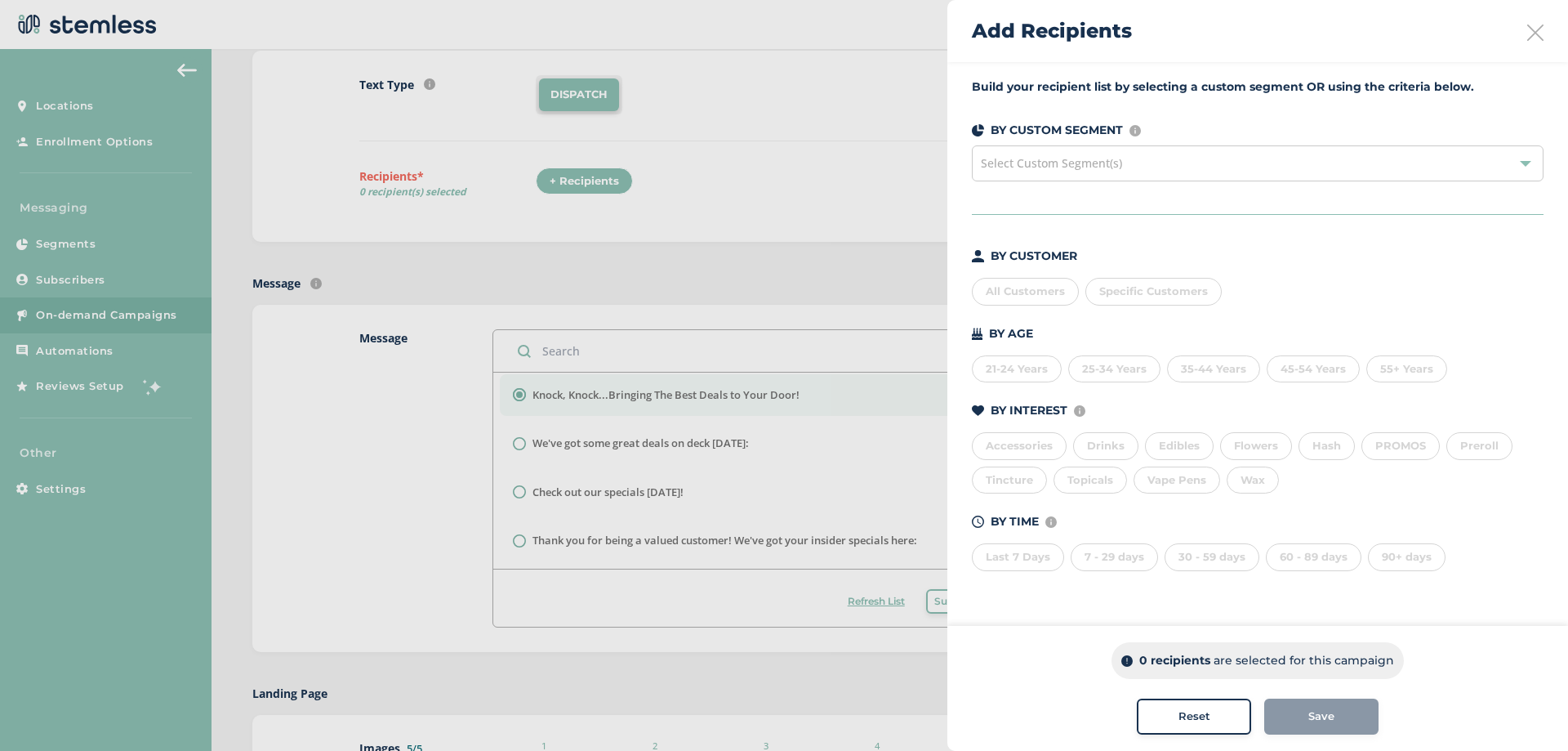
click at [1016, 296] on div "All Customers" at bounding box center [1025, 292] width 107 height 28
click at [1306, 719] on div "Save" at bounding box center [1322, 716] width 88 height 16
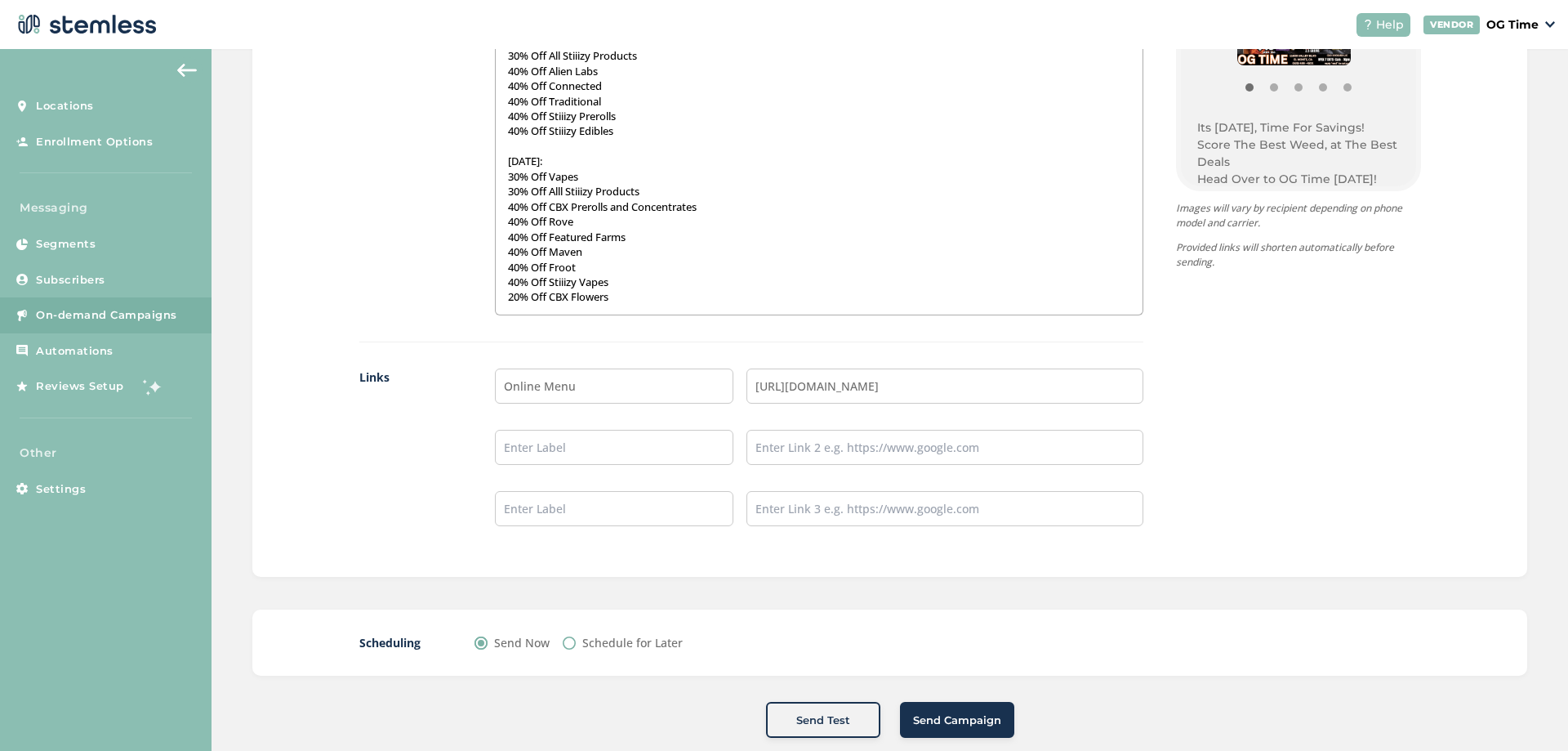
scroll to position [1174, 0]
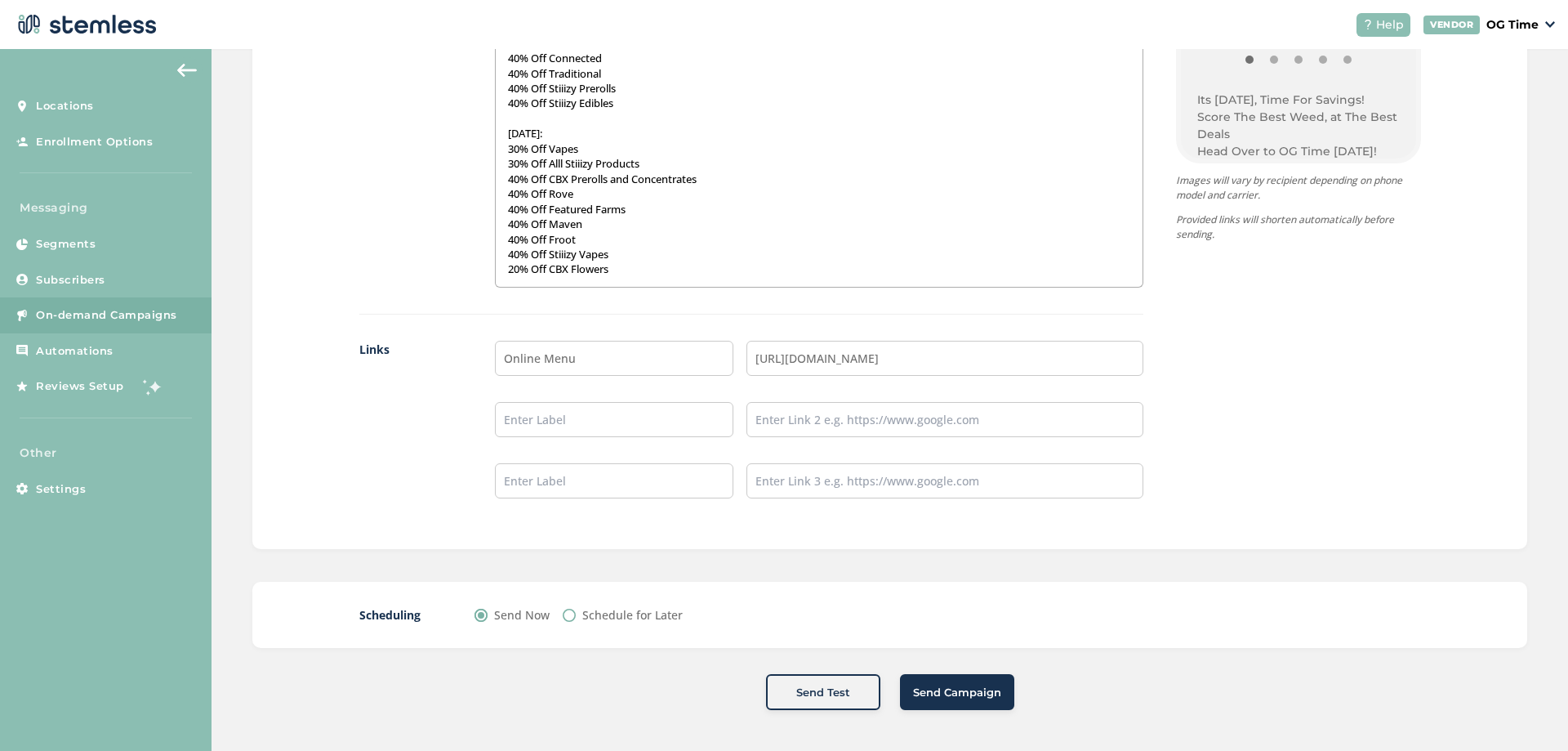
click at [942, 685] on span "Send Campaign" at bounding box center [958, 693] width 88 height 16
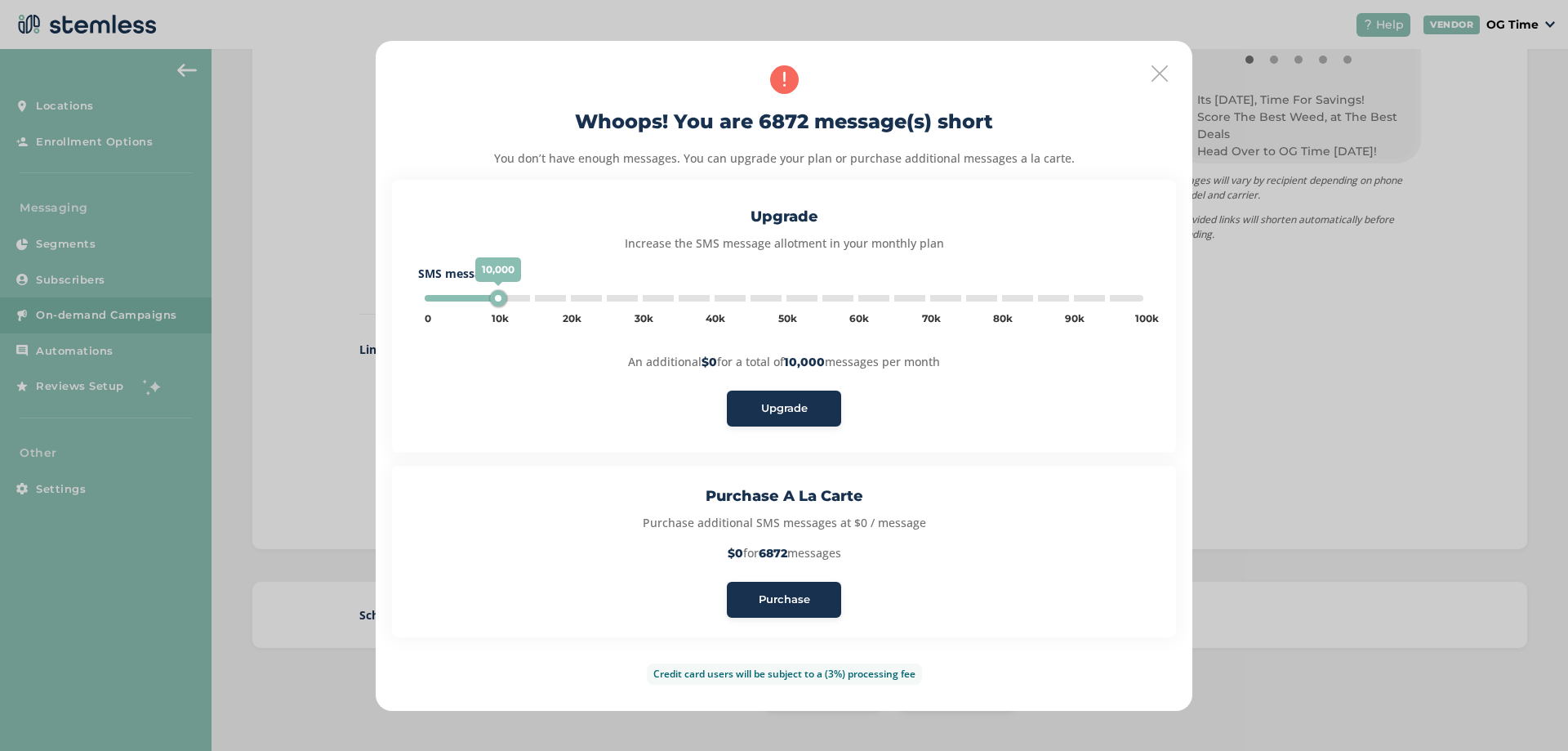
type input "5000"
click at [796, 605] on span "Purchase" at bounding box center [784, 599] width 52 height 16
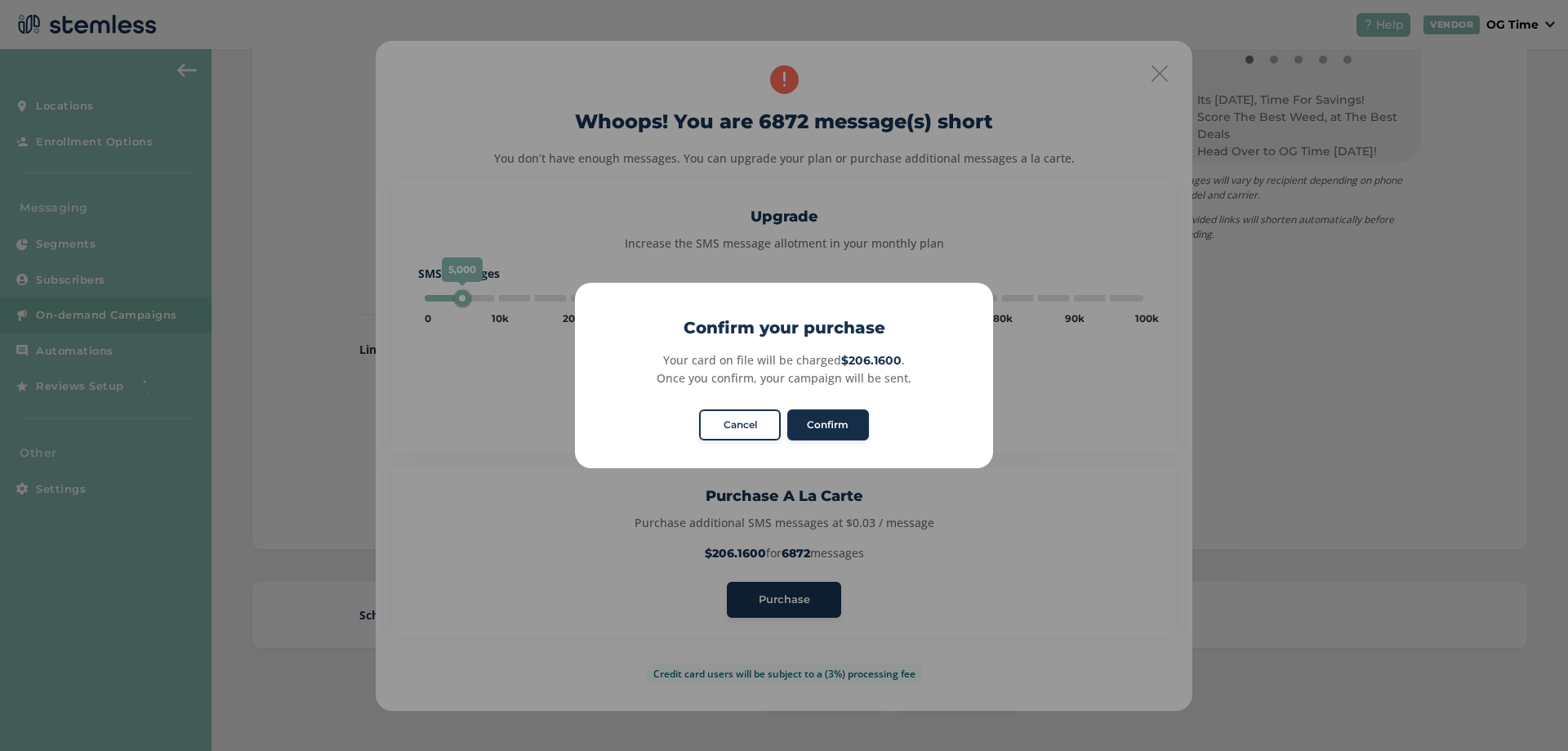
click at [830, 428] on button "Confirm" at bounding box center [828, 424] width 82 height 31
